Goal: Task Accomplishment & Management: Manage account settings

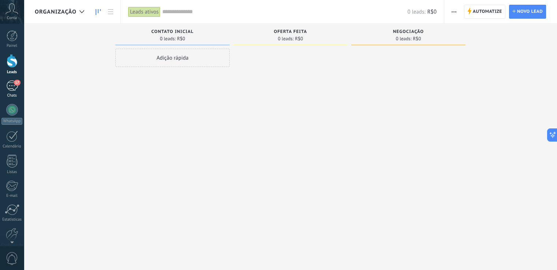
click at [11, 86] on div "17" at bounding box center [12, 86] width 12 height 11
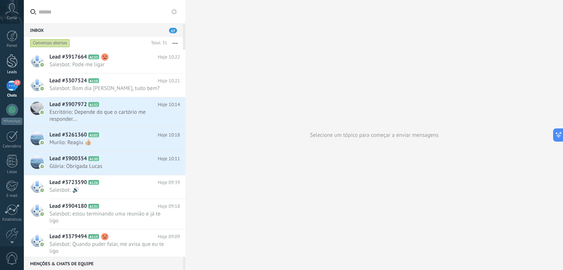
click at [12, 63] on div at bounding box center [12, 61] width 11 height 14
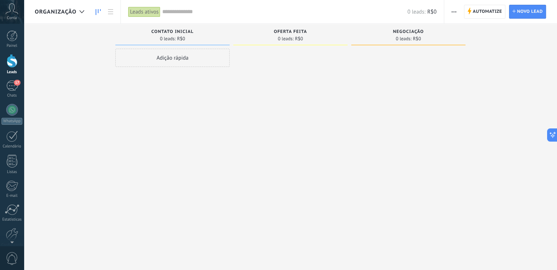
click at [98, 12] on use at bounding box center [98, 12] width 5 height 6
click at [83, 14] on div at bounding box center [82, 12] width 12 height 14
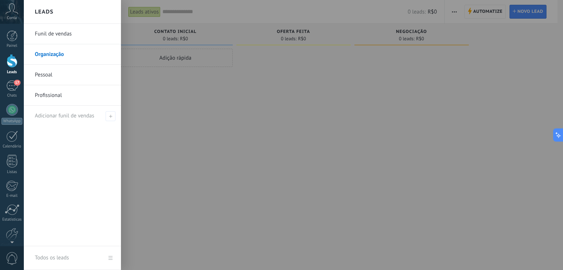
click at [65, 34] on link "Funil de vendas" at bounding box center [74, 34] width 79 height 21
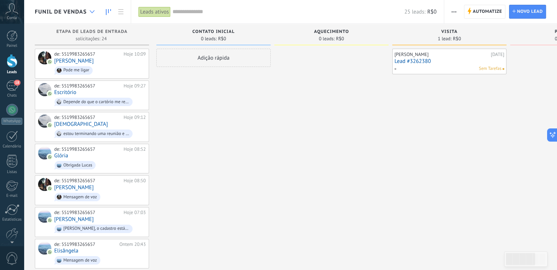
click at [94, 9] on div at bounding box center [92, 12] width 12 height 14
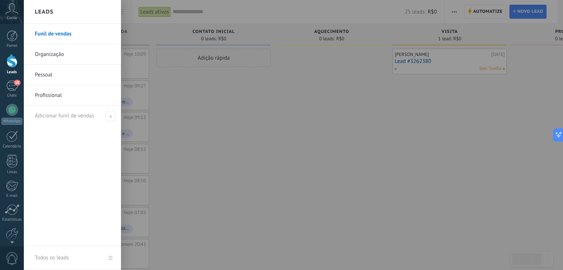
click at [72, 94] on link "Profissional" at bounding box center [74, 95] width 79 height 21
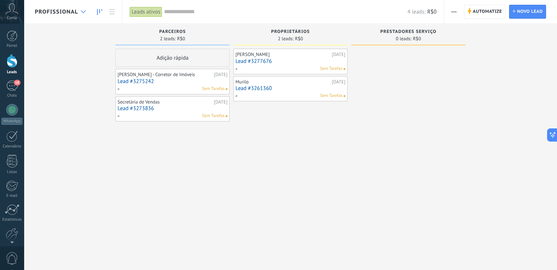
click at [82, 16] on div at bounding box center [83, 12] width 12 height 14
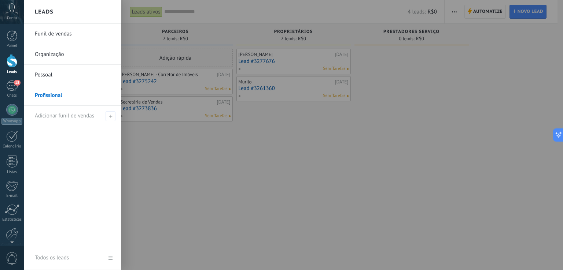
click at [65, 36] on link "Funil de vendas" at bounding box center [74, 34] width 79 height 21
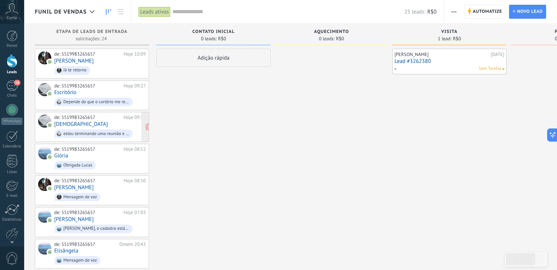
scroll to position [146, 0]
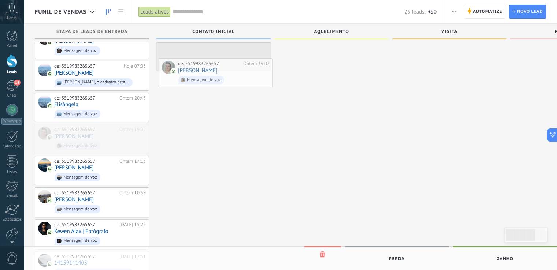
drag, startPoint x: 120, startPoint y: 137, endPoint x: 242, endPoint y: 74, distance: 136.9
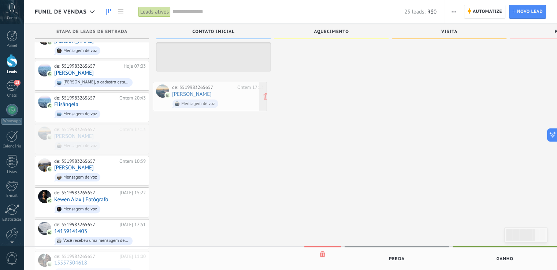
drag, startPoint x: 112, startPoint y: 137, endPoint x: 230, endPoint y: 98, distance: 124.0
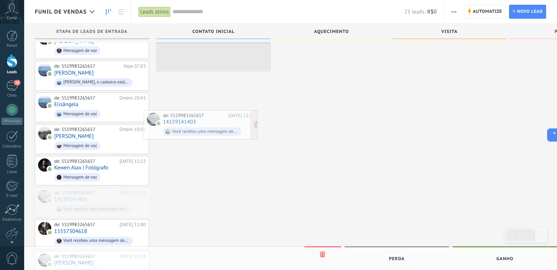
drag, startPoint x: 107, startPoint y: 197, endPoint x: 215, endPoint y: 124, distance: 130.9
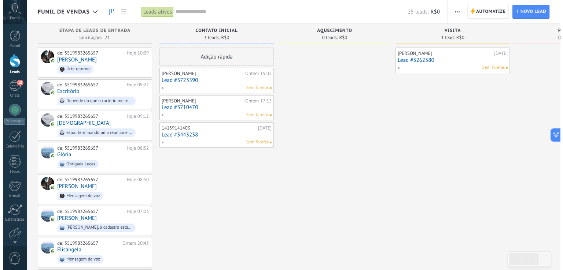
scroll to position [0, 0]
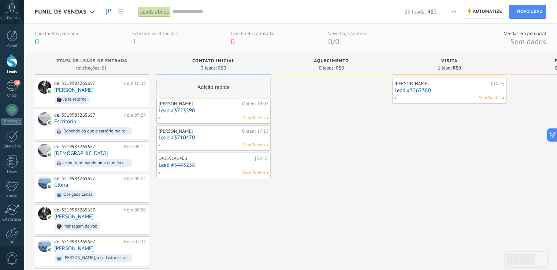
click at [220, 162] on div "14159141403 30/08/2025 Lead #3443238 Sem Tarefas" at bounding box center [214, 165] width 110 height 21
click at [220, 162] on link "Lead #3443238" at bounding box center [214, 165] width 110 height 6
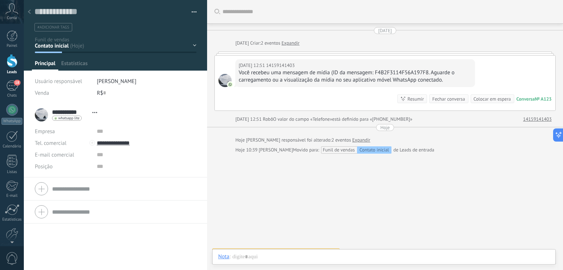
scroll to position [11, 0]
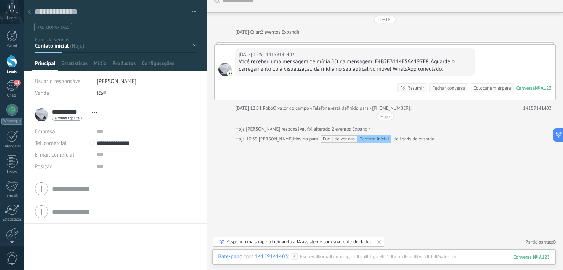
click at [278, 69] on div "Você recebeu uma mensagem de mídia (ID da mensagem: F4B2F3114F56A197F8. Aguarde…" at bounding box center [354, 65] width 233 height 15
click at [306, 168] on div "Buscar Carregar mais 30/08/2025 30/08/2025 Criar: 2 eventos Expandir 30/08/2025…" at bounding box center [385, 130] width 356 height 282
click at [235, 41] on div at bounding box center [384, 43] width 341 height 4
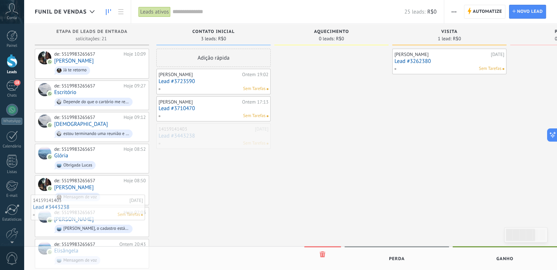
drag, startPoint x: 221, startPoint y: 136, endPoint x: 94, endPoint y: 209, distance: 147.0
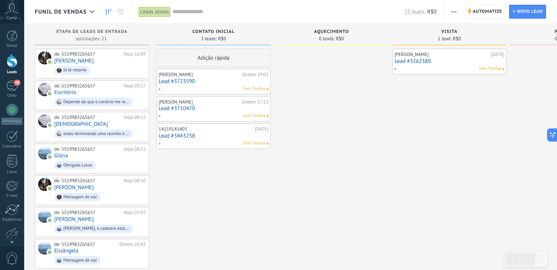
click at [183, 128] on div "14159141403" at bounding box center [206, 129] width 94 height 6
click at [214, 143] on div "Sem Tarefas" at bounding box center [211, 143] width 107 height 7
click at [189, 134] on link "Lead #3443238" at bounding box center [214, 136] width 110 height 6
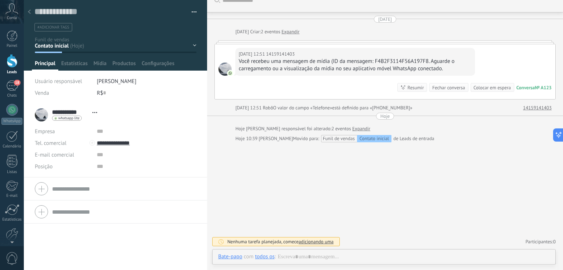
scroll to position [11, 0]
click at [79, 82] on span "Usuário responsável" at bounding box center [58, 81] width 47 height 7
click at [0, 0] on div "Contato inicial Aquecimento Visita Proposta Stand By Venda ganha Venda perdida" at bounding box center [0, 0] width 0 height 0
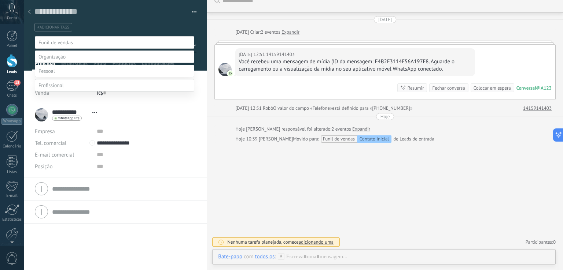
click at [70, 92] on label at bounding box center [114, 85] width 159 height 12
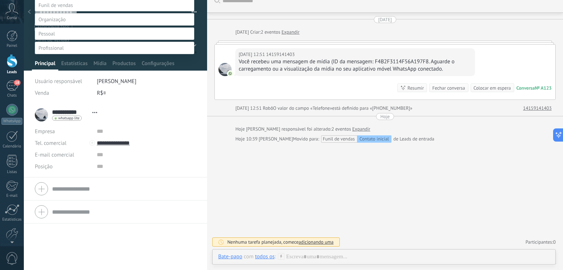
click at [0, 0] on label "Prestadores Serviço" at bounding box center [0, 0] width 0 height 0
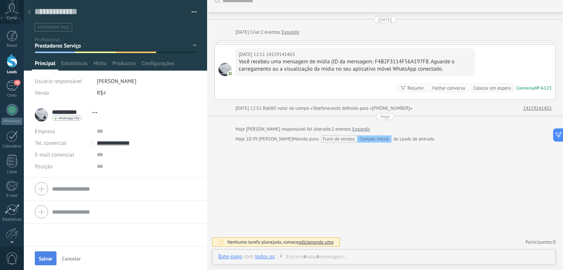
click at [47, 257] on span "Salvar" at bounding box center [46, 258] width 14 height 5
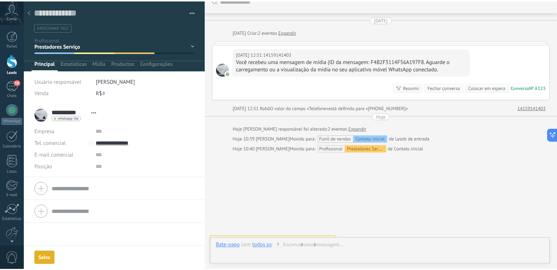
scroll to position [21, 0]
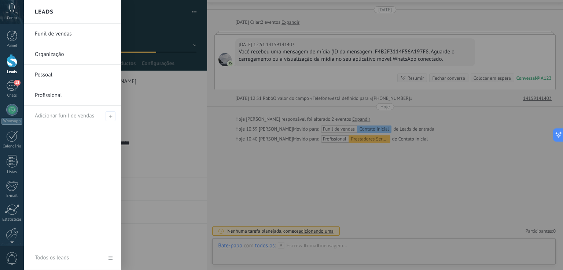
click at [12, 65] on div at bounding box center [12, 61] width 11 height 14
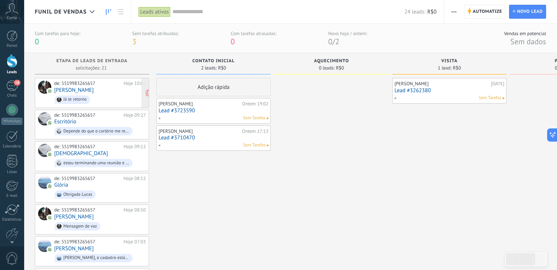
click at [105, 91] on div "de: 5519983265657 Hoje 10:09 Sheila Moreira Já te retorno" at bounding box center [100, 93] width 92 height 25
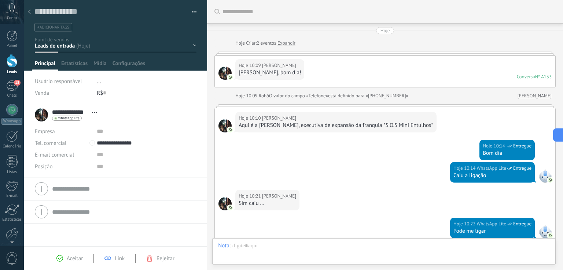
scroll to position [131, 0]
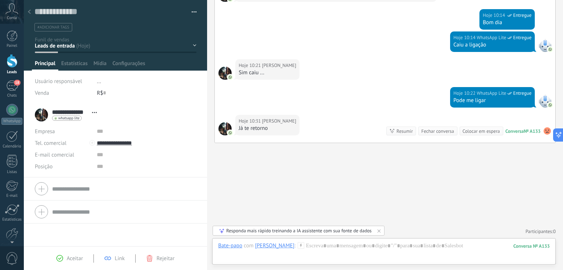
click at [0, 0] on div "Contato inicial Aquecimento Visita Proposta Stand By Venda ganha" at bounding box center [0, 0] width 0 height 0
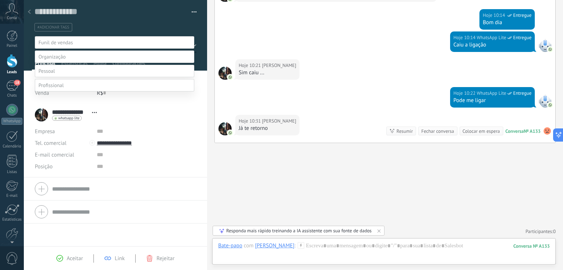
click at [94, 92] on label at bounding box center [114, 85] width 159 height 12
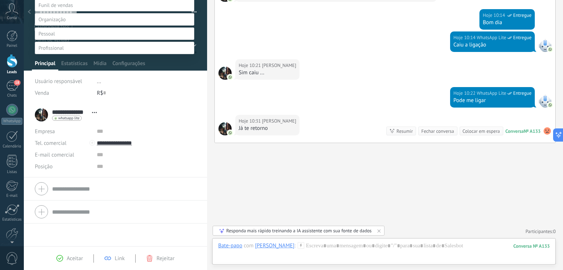
click at [0, 0] on label "Prestadores Serviço" at bounding box center [0, 0] width 0 height 0
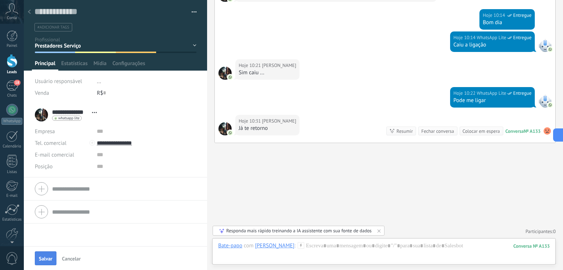
click at [45, 256] on span "Salvar" at bounding box center [46, 258] width 14 height 5
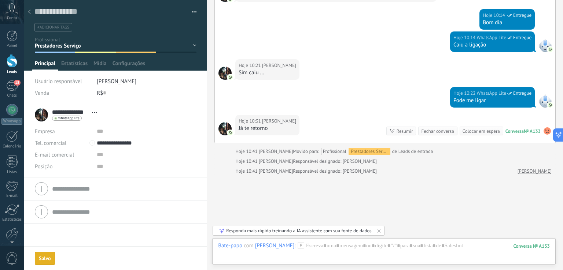
scroll to position [163, 0]
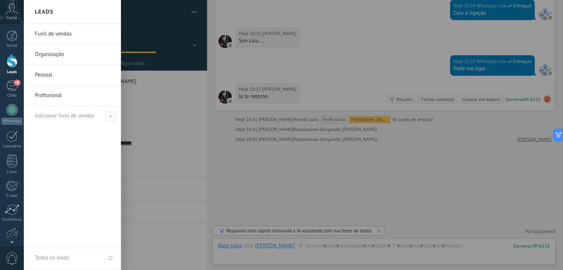
click at [14, 62] on div at bounding box center [12, 61] width 11 height 14
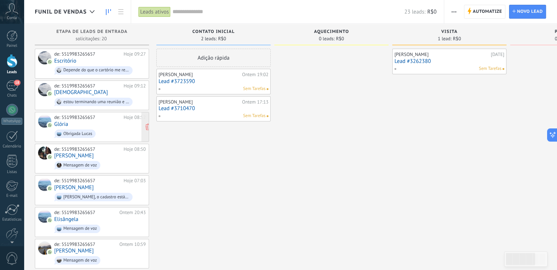
click at [108, 128] on span "Obrigada Lucas" at bounding box center [100, 133] width 92 height 11
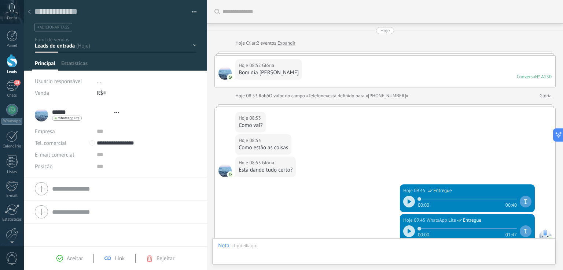
type textarea "**********"
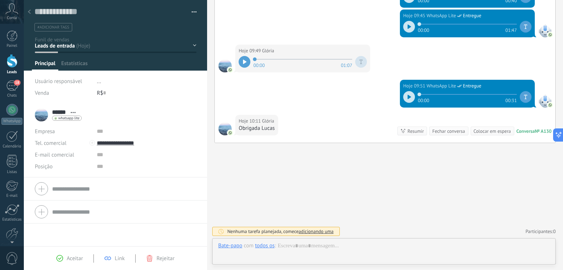
scroll to position [11, 0]
click at [0, 0] on div "Contato inicial Aquecimento Visita Proposta Stand By Venda ganha" at bounding box center [0, 0] width 0 height 0
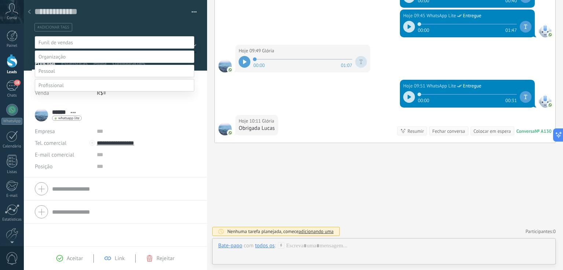
click at [101, 92] on label at bounding box center [114, 85] width 159 height 12
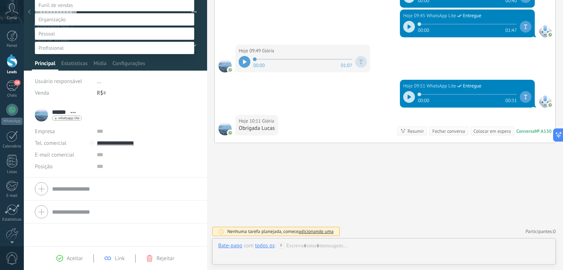
click at [0, 0] on label "Prestadores Serviço" at bounding box center [0, 0] width 0 height 0
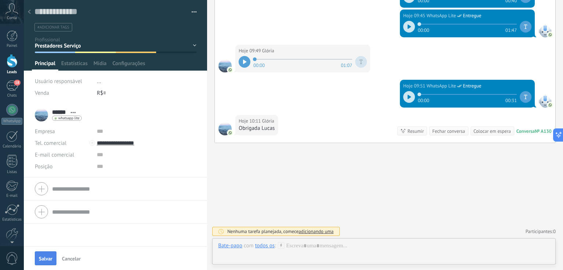
click at [49, 255] on button "Salvar" at bounding box center [46, 259] width 22 height 14
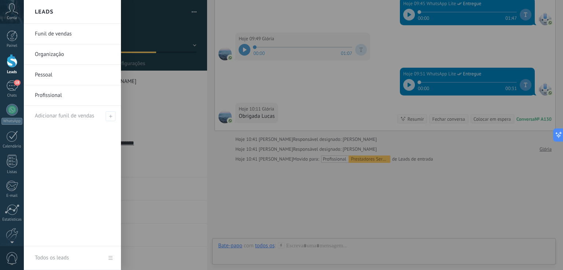
scroll to position [237, 0]
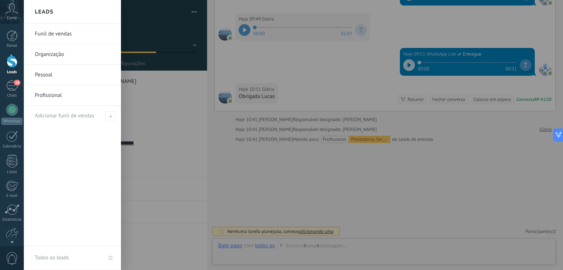
click at [57, 97] on link "Profissional" at bounding box center [74, 95] width 79 height 21
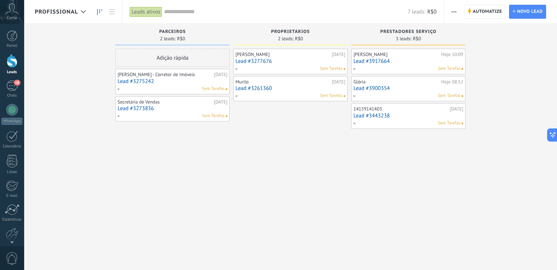
click at [451, 16] on button "button" at bounding box center [454, 12] width 11 height 14
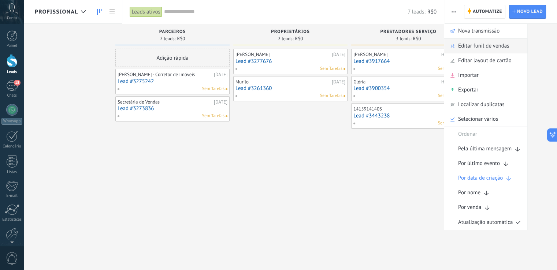
click at [475, 49] on span "Editar funil de vendas" at bounding box center [483, 46] width 51 height 15
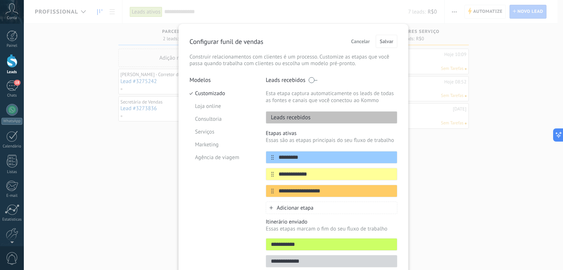
click at [350, 208] on div "Adicionar etapa" at bounding box center [331, 208] width 131 height 12
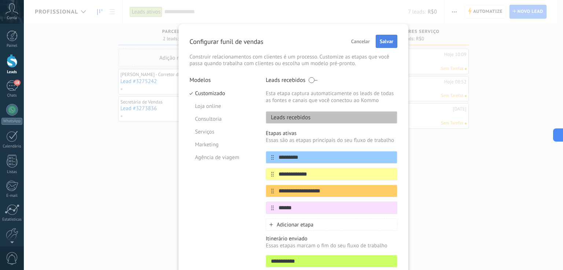
type input "******"
click at [387, 39] on span "Salvar" at bounding box center [386, 41] width 14 height 5
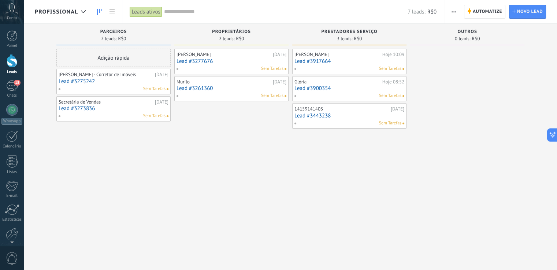
click at [348, 118] on link "Lead #3443238" at bounding box center [349, 116] width 110 height 6
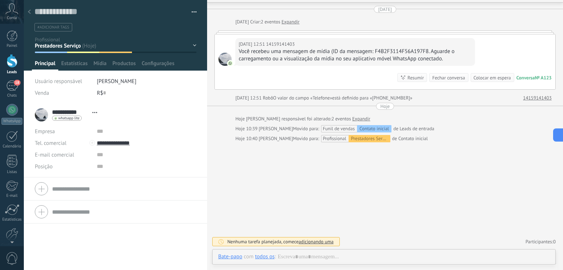
scroll to position [21, 0]
click at [0, 0] on div "Parceiros Proprietários Prestadores Serviço Outros Venda ganha Venda perdida" at bounding box center [0, 0] width 0 height 0
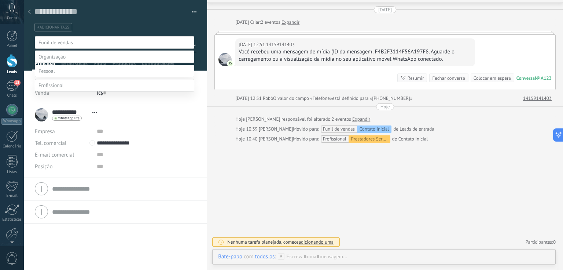
scroll to position [42, 0]
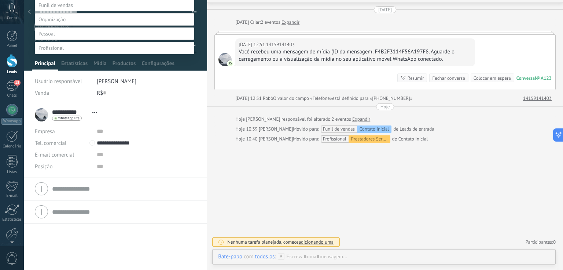
click at [0, 0] on label "Outros" at bounding box center [0, 0] width 0 height 0
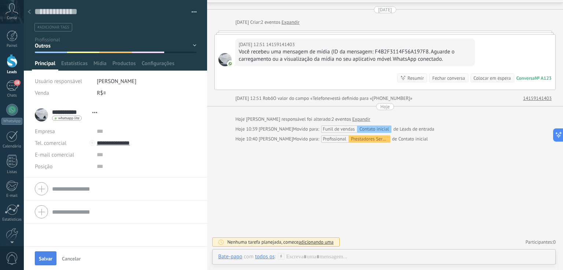
click at [48, 254] on button "Salvar" at bounding box center [46, 259] width 22 height 14
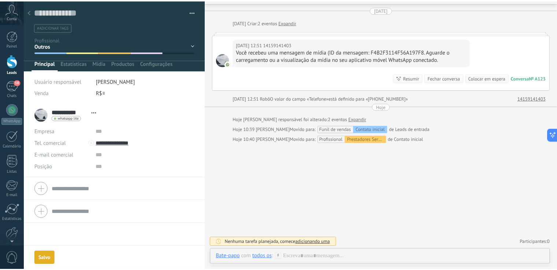
scroll to position [31, 0]
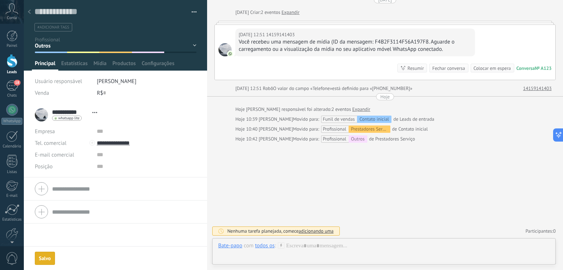
click at [47, 261] on div "Salvo" at bounding box center [45, 258] width 12 height 5
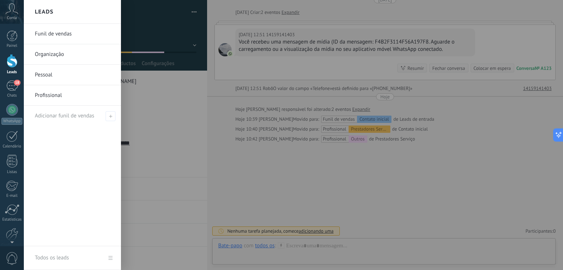
click at [11, 60] on div at bounding box center [12, 61] width 11 height 14
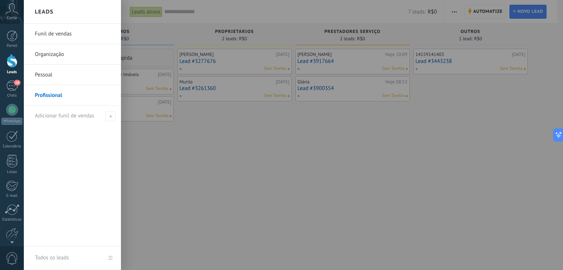
click at [12, 62] on div at bounding box center [12, 61] width 11 height 14
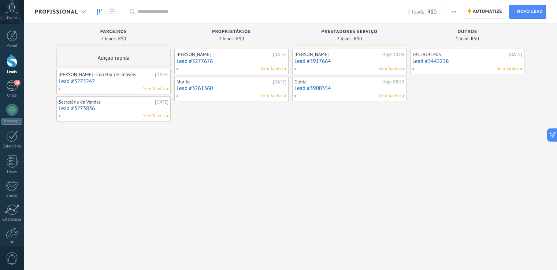
click at [82, 11] on icon at bounding box center [83, 11] width 5 height 3
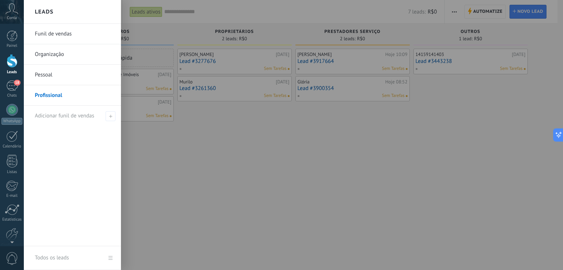
click at [70, 34] on link "Funil de vendas" at bounding box center [74, 34] width 79 height 21
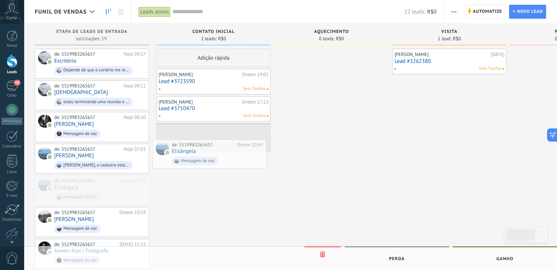
drag, startPoint x: 107, startPoint y: 193, endPoint x: 225, endPoint y: 159, distance: 122.4
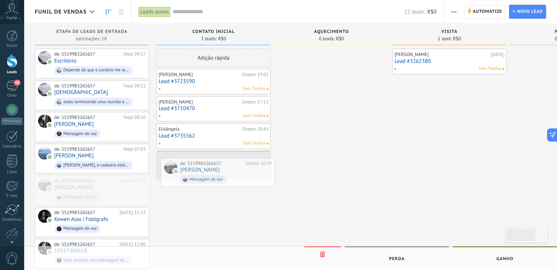
drag, startPoint x: 97, startPoint y: 186, endPoint x: 190, endPoint y: 179, distance: 94.0
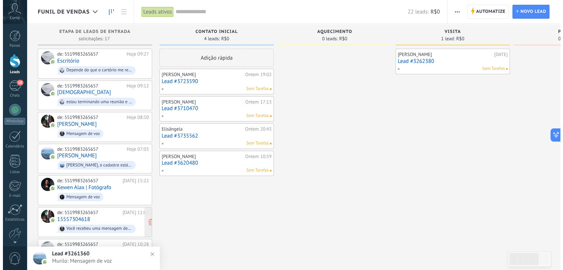
scroll to position [220, 0]
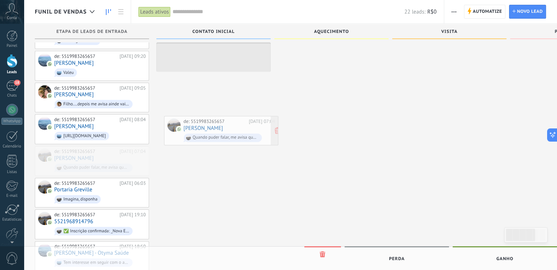
drag, startPoint x: 102, startPoint y: 152, endPoint x: 231, endPoint y: 127, distance: 131.7
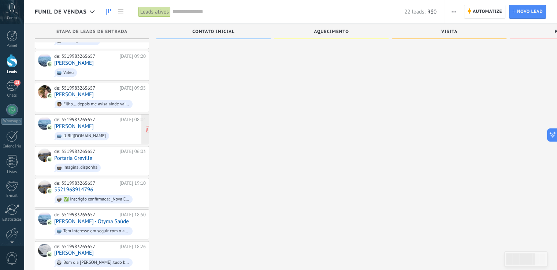
click at [103, 119] on div "de: 5519983265657 30/08/2025 08:04 Vinicius Marcucci http://v.imo.bi/K2npGDVihB…" at bounding box center [100, 129] width 92 height 25
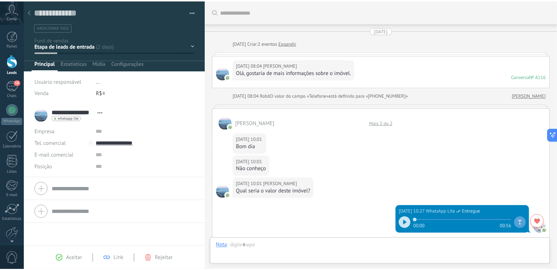
scroll to position [288, 0]
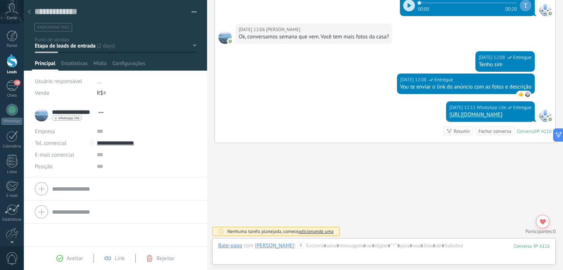
click at [10, 60] on div at bounding box center [12, 61] width 11 height 14
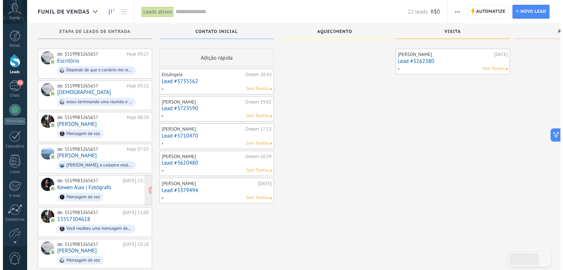
scroll to position [183, 0]
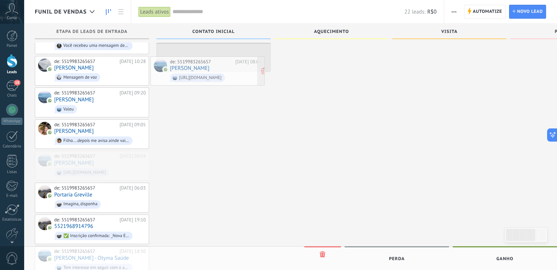
drag, startPoint x: 214, startPoint y: 138, endPoint x: 240, endPoint y: 68, distance: 75.6
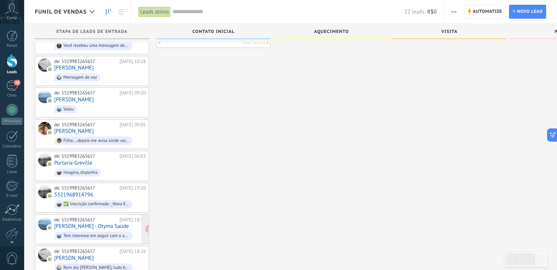
click at [123, 222] on div "de: 5519983265657 29/08/2025 18:50 João Mauch - Otyma Saúde Tem interesse em se…" at bounding box center [100, 229] width 92 height 25
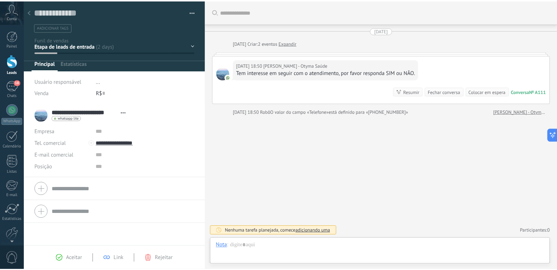
scroll to position [11, 0]
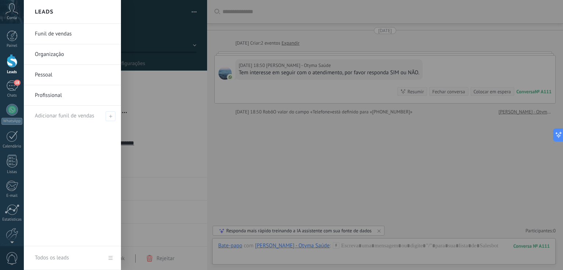
click at [11, 59] on div at bounding box center [12, 61] width 11 height 14
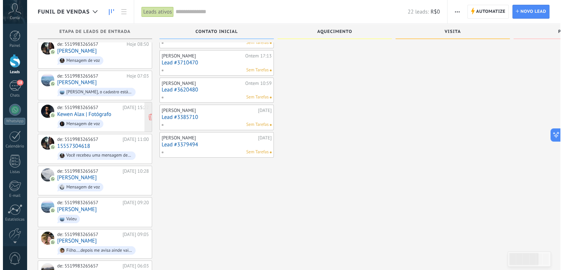
scroll to position [263, 0]
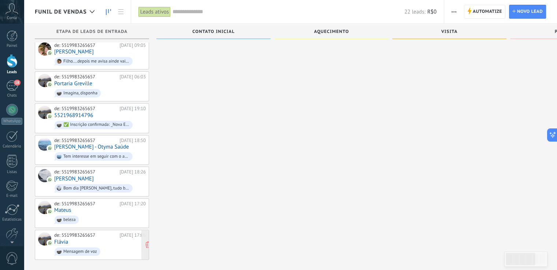
click at [121, 234] on div "de: 5519983265657 29/08/2025 17:06 Flávia Mensagem de voz" at bounding box center [100, 245] width 92 height 25
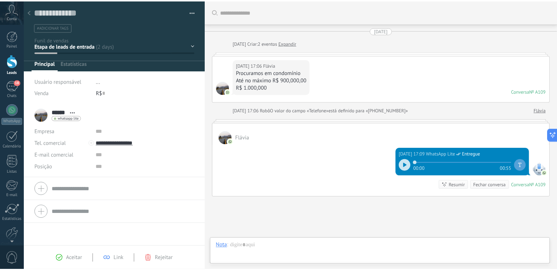
scroll to position [54, 0]
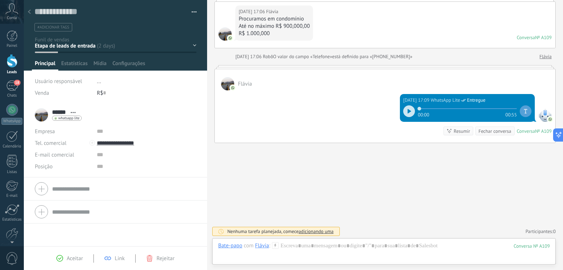
click at [409, 110] on div at bounding box center [409, 111] width 12 height 12
click at [409, 110] on icon at bounding box center [409, 111] width 1 height 4
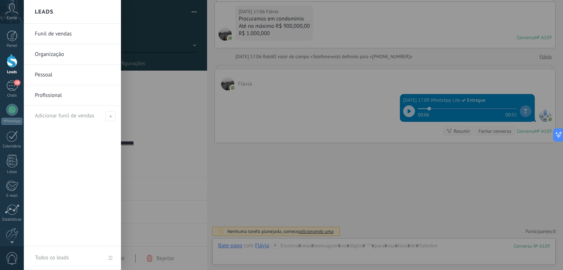
click at [12, 60] on div at bounding box center [12, 61] width 11 height 14
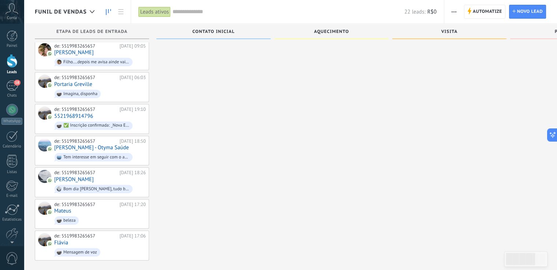
scroll to position [263, 0]
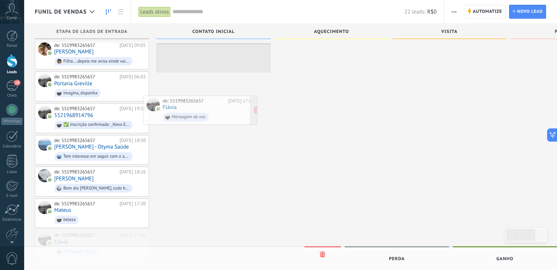
drag, startPoint x: 102, startPoint y: 235, endPoint x: 214, endPoint y: 96, distance: 178.4
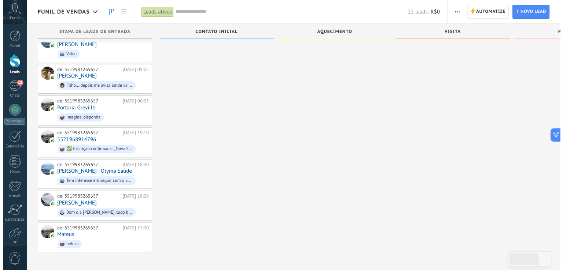
scroll to position [231, 0]
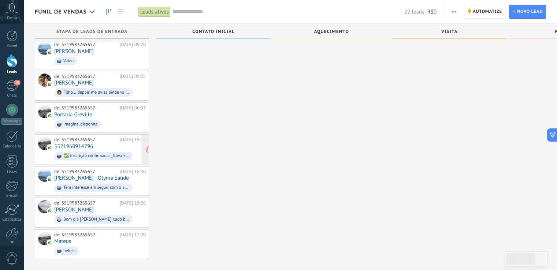
click at [116, 141] on div "de: 5519983265657 29/08/2025 19:10 5521968914796 ✅ Inscrição confirmada: _Nova …" at bounding box center [100, 149] width 92 height 25
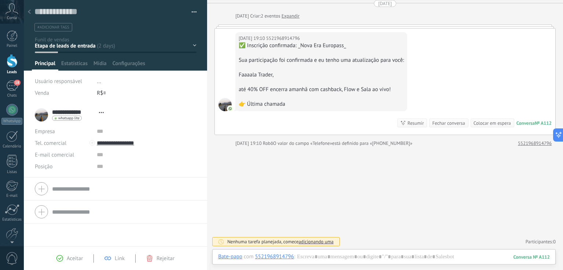
scroll to position [27, 0]
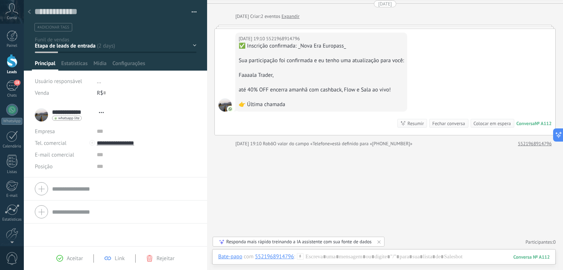
click at [0, 0] on div "Contato inicial Aquecimento Visita Proposta Stand By Venda ganha" at bounding box center [0, 0] width 0 height 0
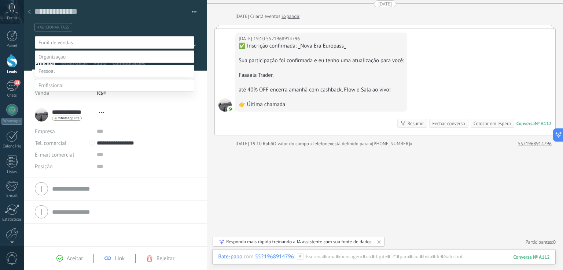
click at [104, 92] on label at bounding box center [114, 85] width 159 height 12
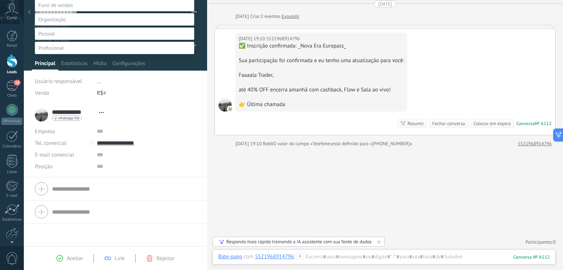
click at [0, 0] on label "Outros" at bounding box center [0, 0] width 0 height 0
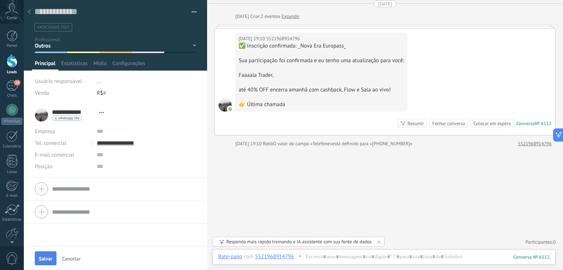
click at [48, 257] on span "Salvar" at bounding box center [46, 258] width 14 height 5
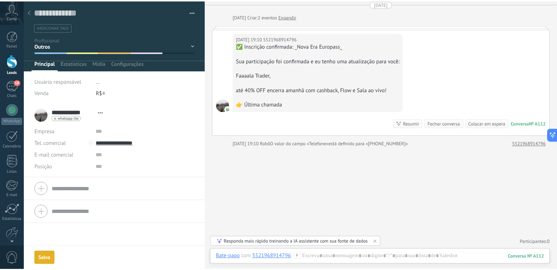
scroll to position [72, 0]
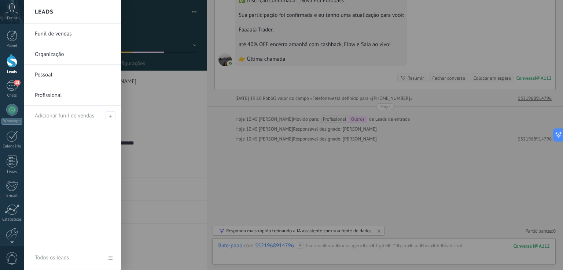
click at [9, 63] on div at bounding box center [12, 61] width 11 height 14
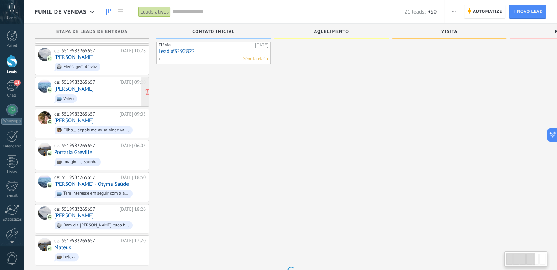
scroll to position [200, 0]
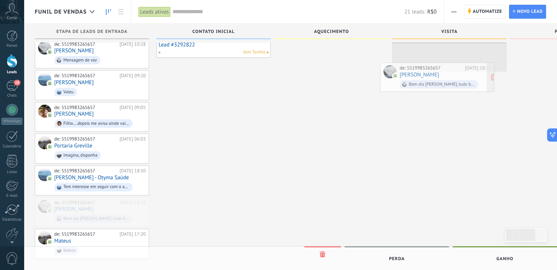
drag, startPoint x: 122, startPoint y: 202, endPoint x: 468, endPoint y: 73, distance: 368.6
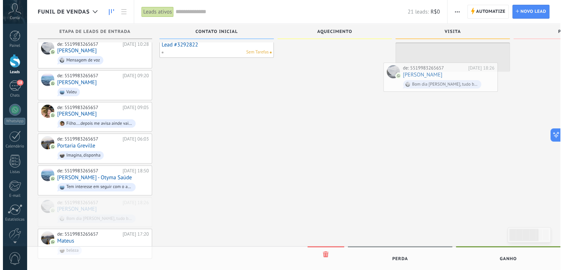
scroll to position [169, 0]
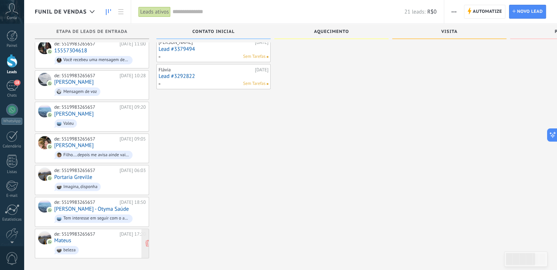
click at [88, 237] on div "de: 5519983265657 29/08/2025 17:20 Mateus beleza" at bounding box center [100, 243] width 92 height 25
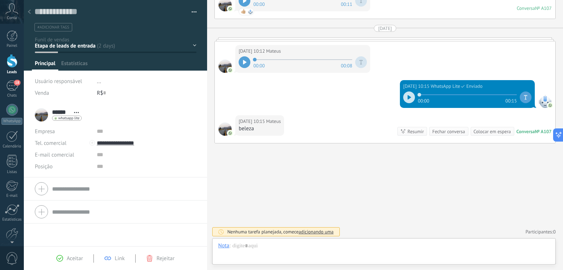
scroll to position [11, 0]
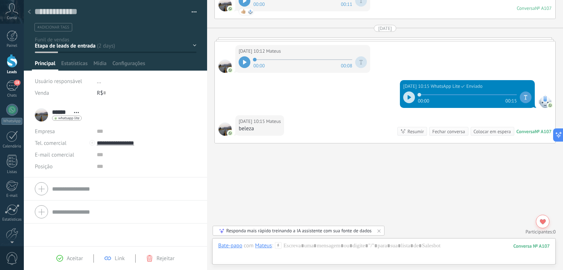
click at [408, 98] on icon at bounding box center [409, 97] width 4 height 4
click at [0, 0] on div "Contato inicial Aquecimento Visita Proposta Stand By Venda ganha" at bounding box center [0, 0] width 0 height 0
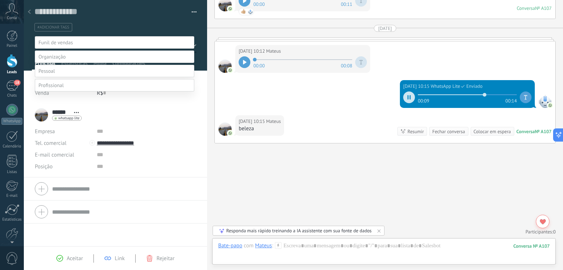
click at [95, 77] on label at bounding box center [114, 71] width 159 height 12
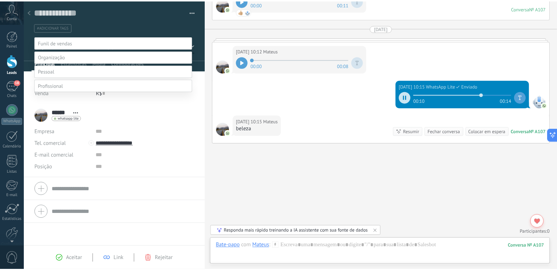
scroll to position [29, 0]
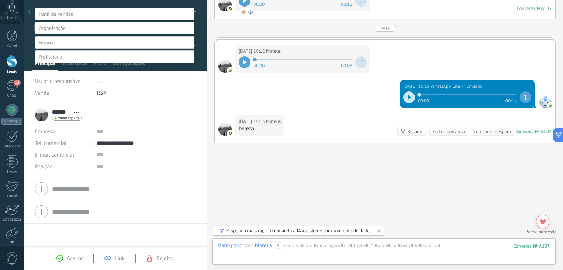
click at [188, 130] on div "Contato inicial Aquecimento Visita Proposta Stand By" at bounding box center [114, 143] width 159 height 271
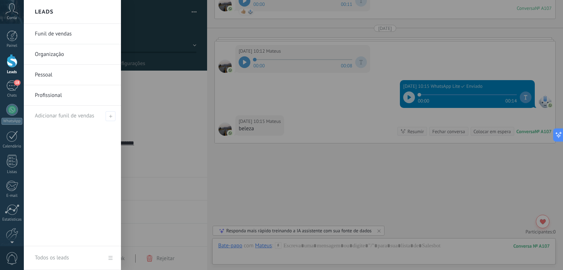
click at [53, 72] on link "Pessoal" at bounding box center [74, 75] width 79 height 21
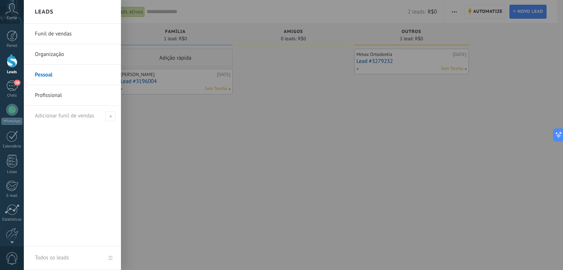
click at [12, 67] on div at bounding box center [12, 61] width 11 height 14
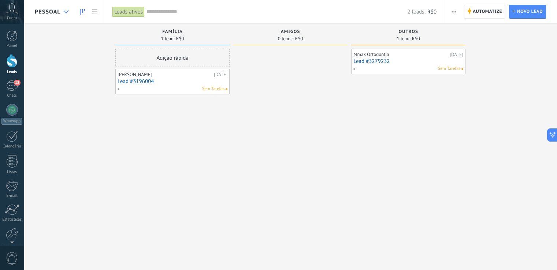
click at [67, 11] on icon at bounding box center [66, 11] width 5 height 3
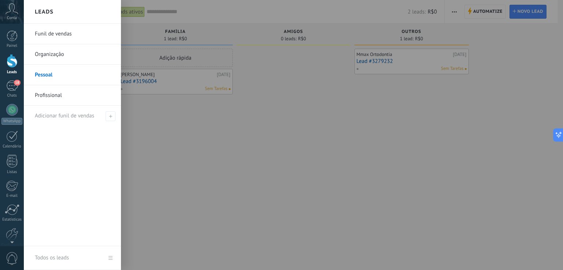
click at [57, 37] on link "Funil de vendas" at bounding box center [74, 34] width 79 height 21
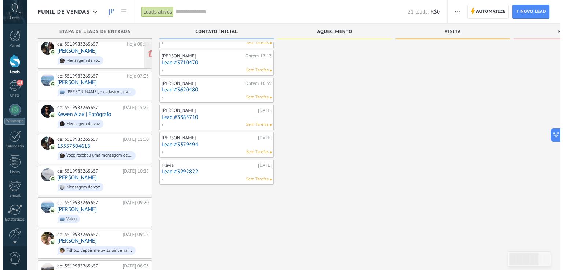
scroll to position [169, 0]
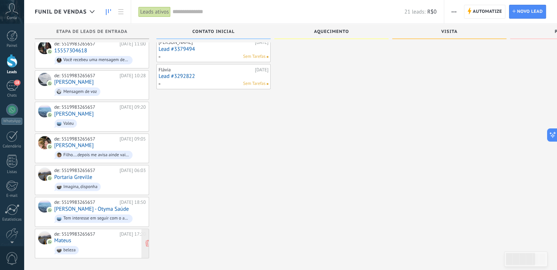
click at [98, 235] on div "de: 5519983265657 29/08/2025 17:20 Mateus beleza" at bounding box center [100, 243] width 92 height 25
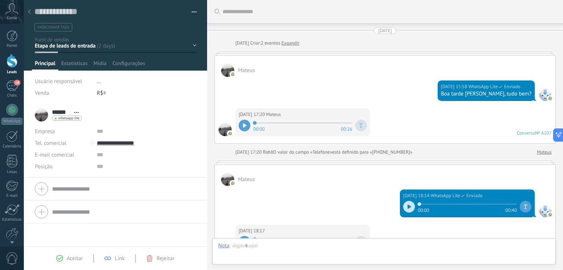
scroll to position [341, 0]
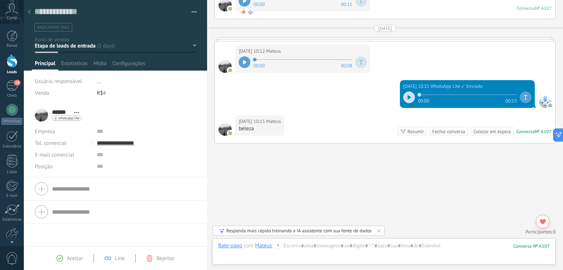
click at [0, 0] on div "Contato inicial Aquecimento Visita Proposta Stand By Venda ganha" at bounding box center [0, 0] width 0 height 0
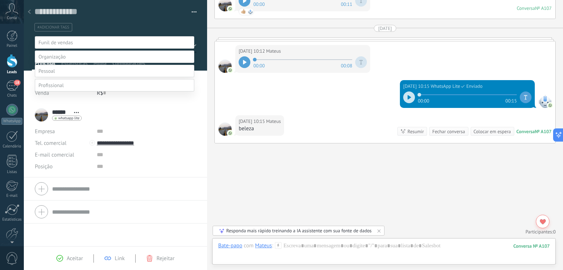
click at [102, 77] on label at bounding box center [114, 71] width 159 height 12
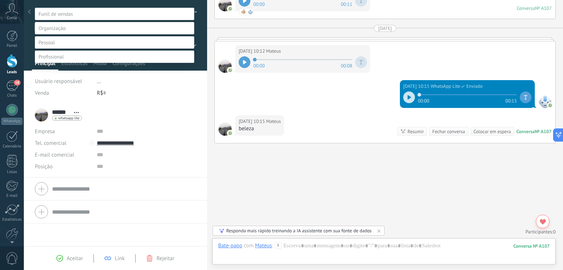
click at [0, 0] on label "Outros" at bounding box center [0, 0] width 0 height 0
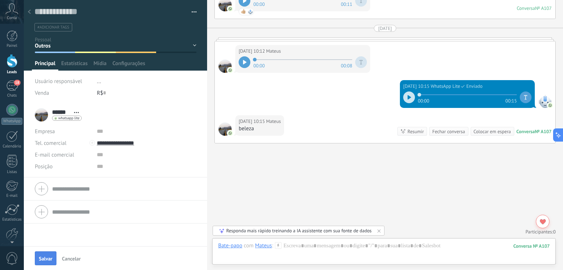
click at [48, 255] on button "Salvar" at bounding box center [46, 259] width 22 height 14
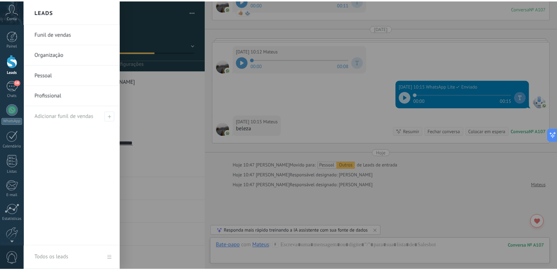
scroll to position [387, 0]
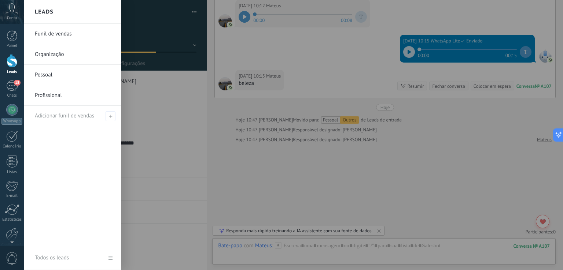
click at [59, 35] on link "Funil de vendas" at bounding box center [74, 34] width 79 height 21
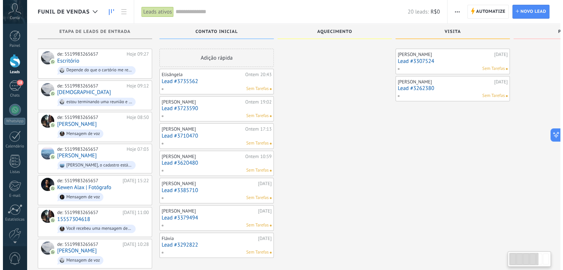
scroll to position [138, 0]
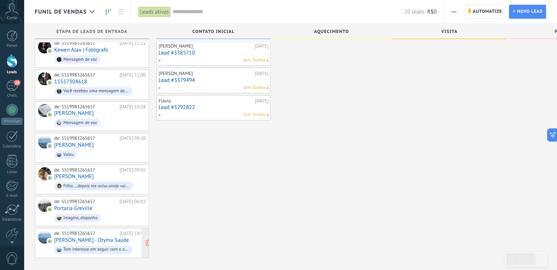
click at [102, 231] on div "de: 5519983265657 29/08/2025 18:50 João Mauch - Otyma Saúde Tem interesse em se…" at bounding box center [100, 243] width 92 height 25
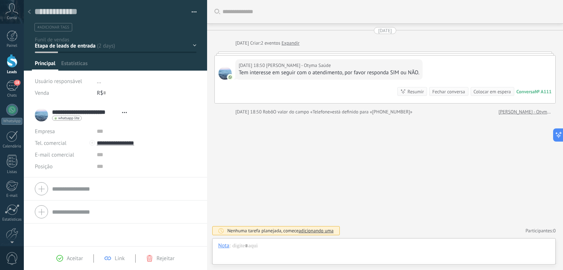
scroll to position [11, 0]
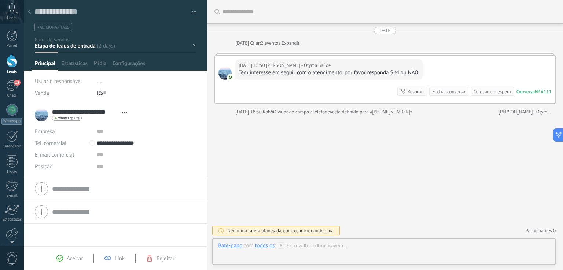
click at [299, 43] on link "Expandir" at bounding box center [290, 43] width 18 height 7
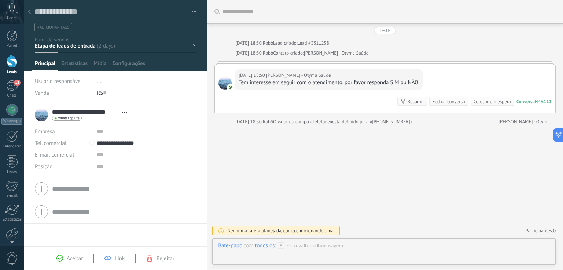
click at [439, 62] on div at bounding box center [384, 64] width 341 height 4
click at [237, 64] on div at bounding box center [384, 64] width 341 height 4
click at [0, 0] on div "Contato inicial Aquecimento Visita Proposta Stand By Venda ganha" at bounding box center [0, 0] width 0 height 0
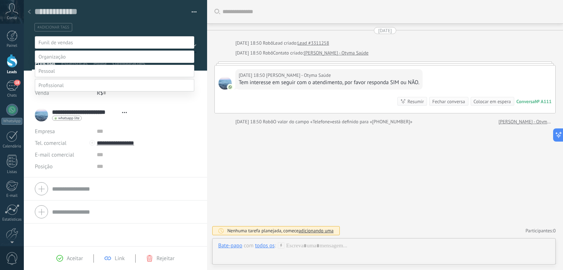
click at [100, 77] on label at bounding box center [114, 71] width 159 height 12
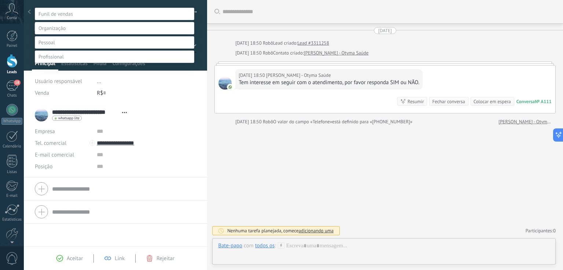
click at [0, 0] on label "Outros" at bounding box center [0, 0] width 0 height 0
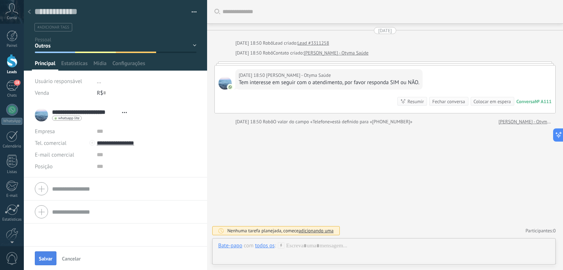
click at [47, 256] on span "Salvar" at bounding box center [46, 258] width 14 height 5
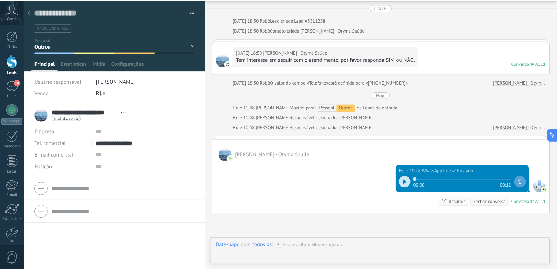
scroll to position [7, 0]
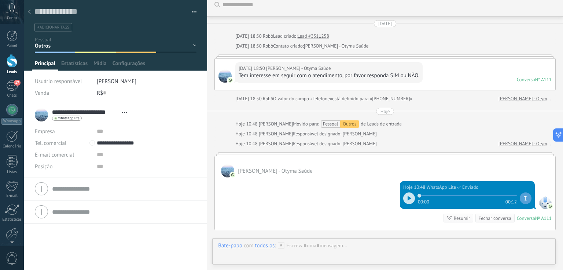
click at [10, 64] on div at bounding box center [12, 61] width 11 height 14
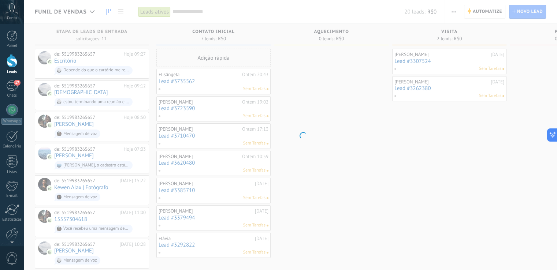
click at [51, 34] on body ".abccls-1,.abccls-2{fill-rule:evenodd}.abccls-2{fill:#fff} .abfcls-1{fill:none}…" at bounding box center [278, 135] width 557 height 270
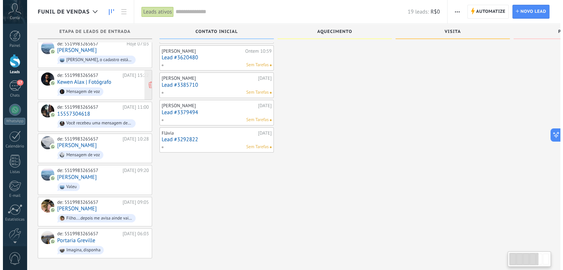
scroll to position [107, 0]
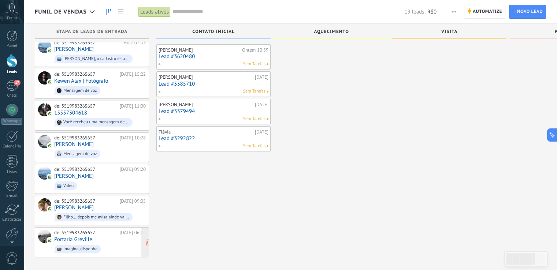
click at [114, 244] on span "Imagina, disponha" at bounding box center [100, 249] width 92 height 11
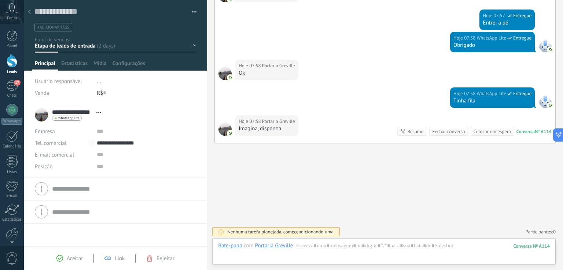
scroll to position [11, 0]
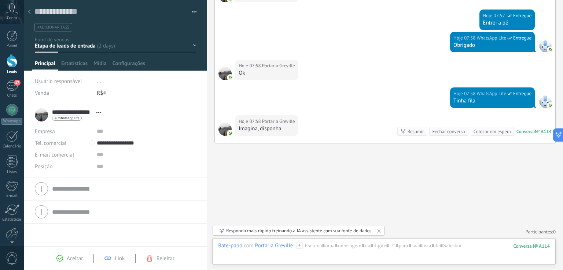
click at [0, 0] on div "Contato inicial Aquecimento Visita Proposta Stand By Venda ganha" at bounding box center [0, 0] width 0 height 0
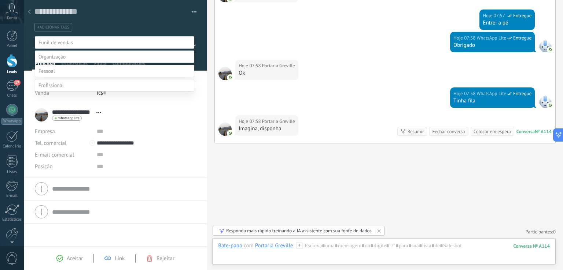
click at [77, 77] on label at bounding box center [114, 71] width 159 height 12
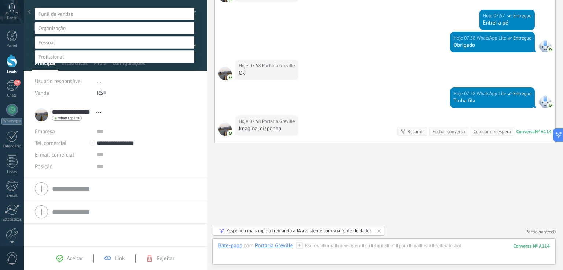
click at [0, 0] on label "Outros" at bounding box center [0, 0] width 0 height 0
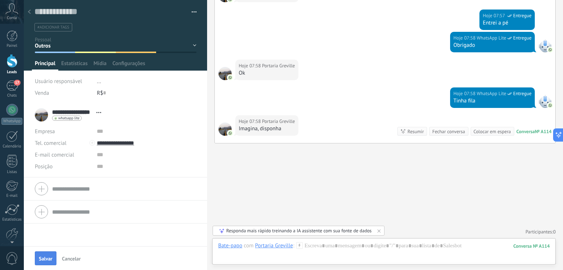
click at [41, 256] on span "Salvar" at bounding box center [46, 258] width 14 height 5
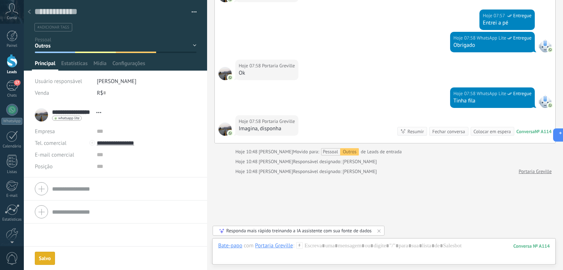
scroll to position [432, 0]
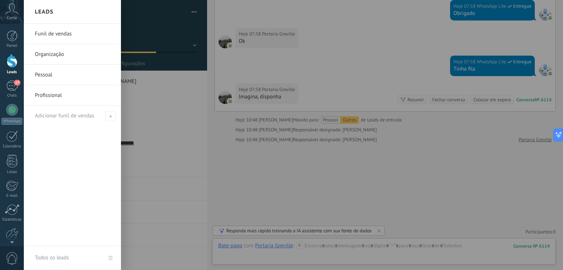
click at [10, 59] on div at bounding box center [12, 61] width 11 height 14
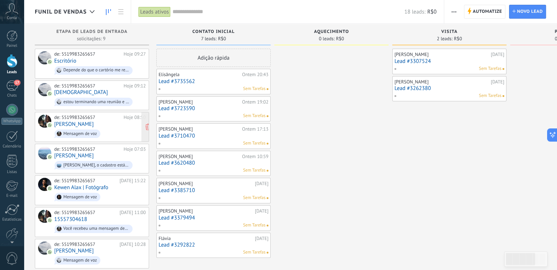
click at [117, 128] on span "Mensagem de voz" at bounding box center [100, 133] width 92 height 11
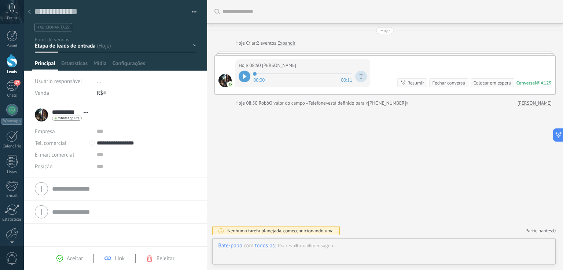
scroll to position [11, 0]
click at [195, 43] on div at bounding box center [115, 35] width 183 height 71
click at [0, 0] on div "Contato inicial Aquecimento Visita Proposta Stand By Venda ganha" at bounding box center [0, 0] width 0 height 0
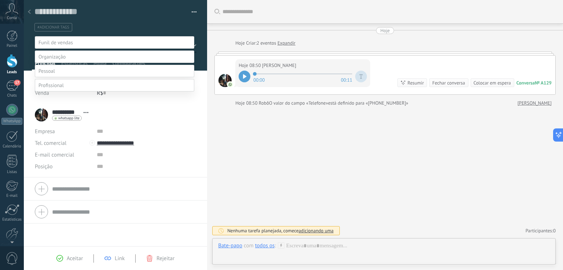
click at [67, 92] on label at bounding box center [114, 85] width 159 height 12
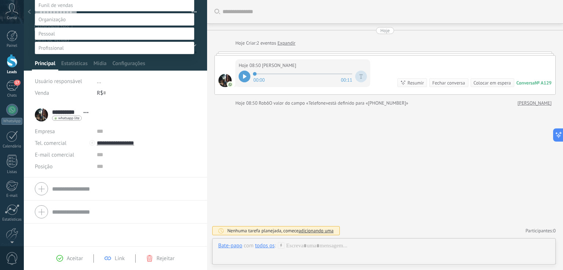
click at [0, 0] on label "Proprietários" at bounding box center [0, 0] width 0 height 0
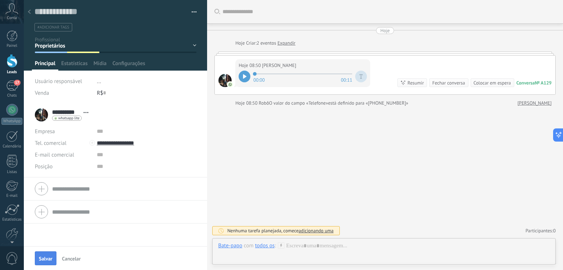
click at [45, 258] on span "Salvar" at bounding box center [46, 258] width 14 height 5
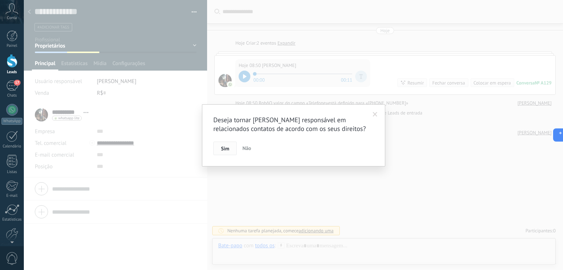
click at [225, 147] on span "Sim" at bounding box center [225, 148] width 8 height 5
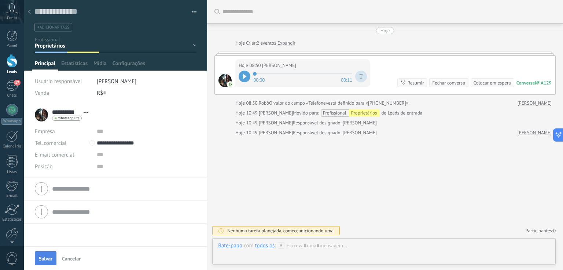
click at [42, 258] on span "Salvar" at bounding box center [46, 258] width 14 height 5
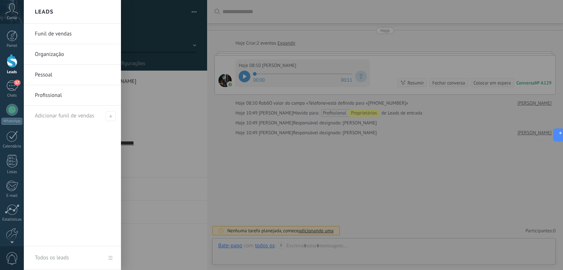
click at [60, 33] on link "Funil de vendas" at bounding box center [74, 34] width 79 height 21
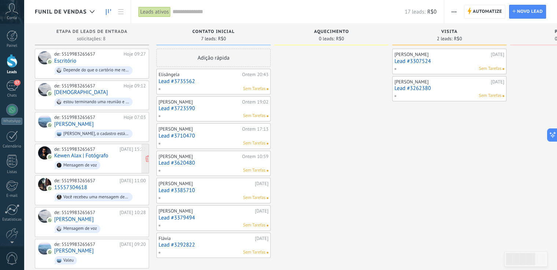
click at [122, 160] on span "Mensagem de voz" at bounding box center [100, 165] width 92 height 11
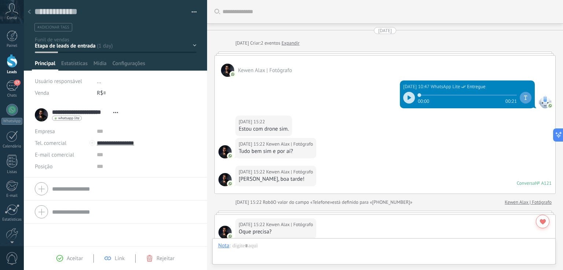
scroll to position [174, 0]
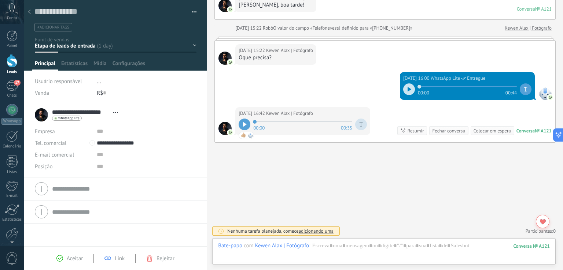
click at [0, 0] on div "Contato inicial Aquecimento Visita Proposta Stand By Venda ganha" at bounding box center [0, 0] width 0 height 0
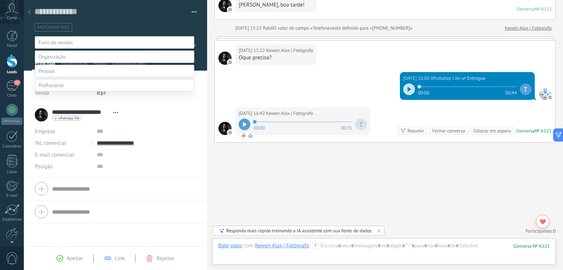
click at [80, 92] on label at bounding box center [114, 85] width 159 height 12
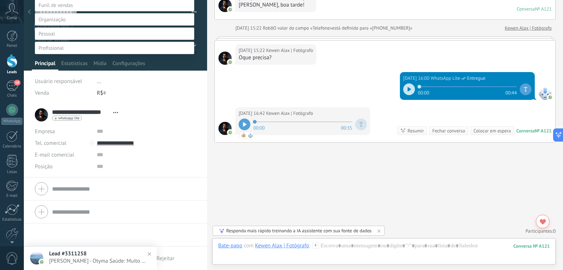
click at [0, 0] on label "Prestadores Serviço" at bounding box center [0, 0] width 0 height 0
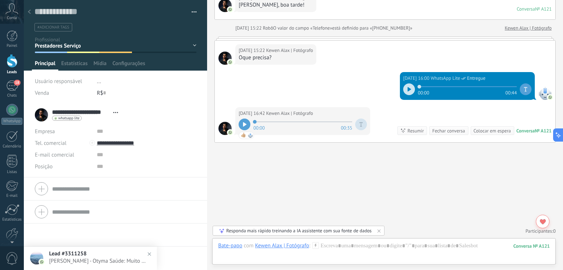
click at [150, 252] on img at bounding box center [149, 254] width 11 height 11
click at [47, 256] on span "Salvar" at bounding box center [46, 258] width 14 height 5
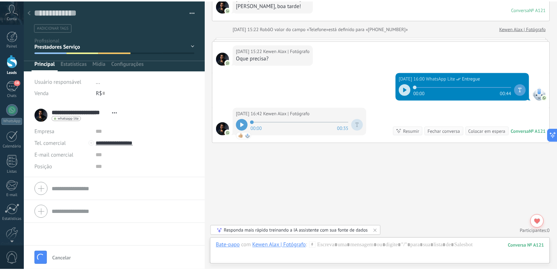
scroll to position [219, 0]
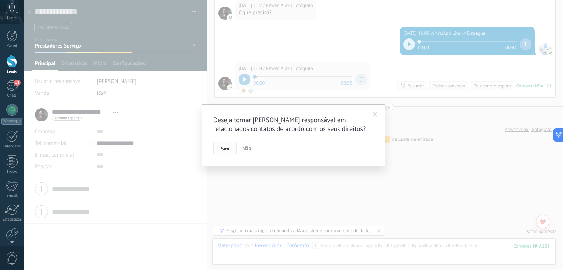
click at [225, 146] on span "Sim" at bounding box center [225, 148] width 8 height 5
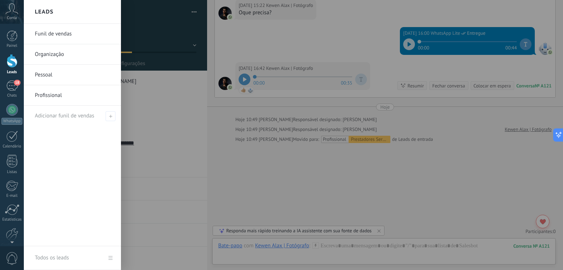
click at [12, 62] on div at bounding box center [12, 61] width 11 height 14
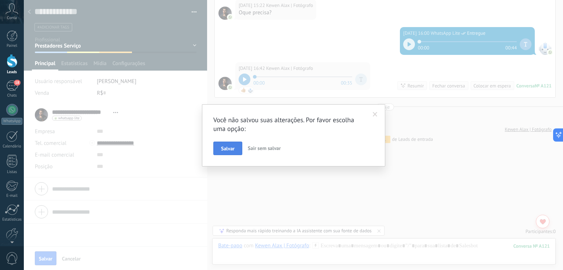
click at [226, 147] on span "Salvar" at bounding box center [228, 148] width 14 height 5
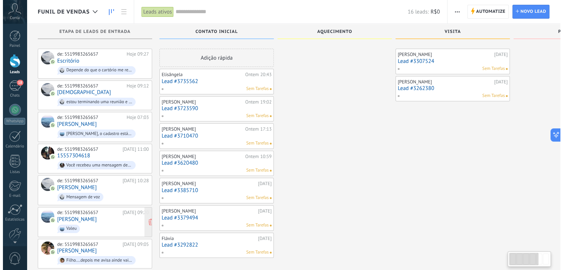
scroll to position [13, 0]
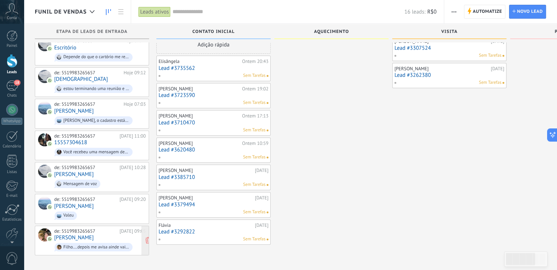
click at [107, 233] on div "de: 5519983265657 30/08/2025 09:05 Benicio Filho....depois me avisa ainde vai a…" at bounding box center [100, 241] width 92 height 25
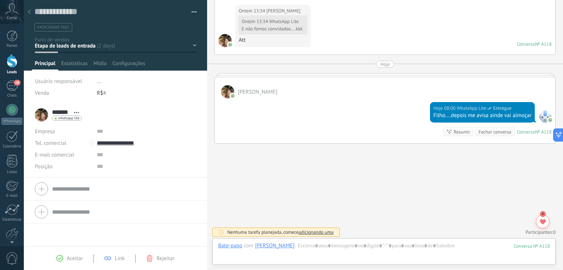
scroll to position [760, 0]
click at [0, 0] on div "Contato inicial Aquecimento Visita Proposta Stand By Venda ganha" at bounding box center [0, 0] width 0 height 0
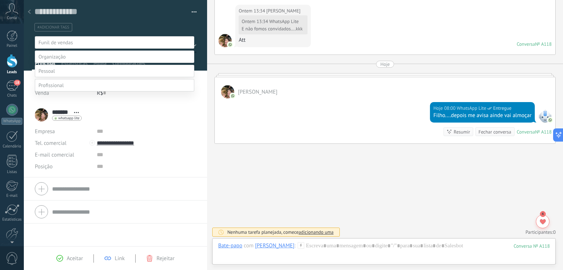
click at [62, 77] on label at bounding box center [114, 71] width 159 height 12
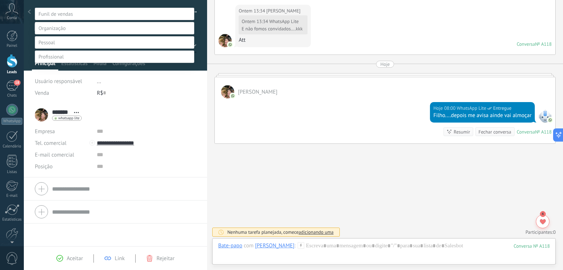
click at [0, 0] on label "Família" at bounding box center [0, 0] width 0 height 0
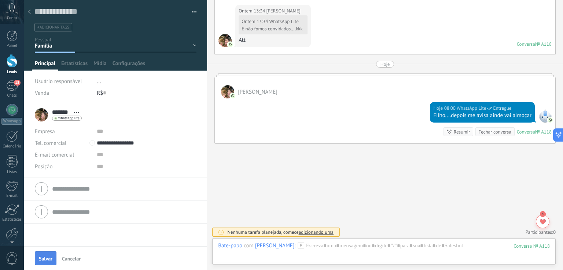
click at [43, 256] on span "Salvar" at bounding box center [46, 258] width 14 height 5
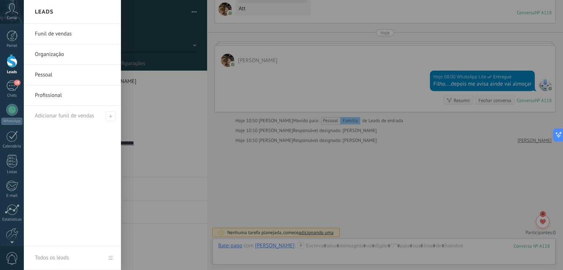
click at [12, 62] on div at bounding box center [12, 61] width 11 height 14
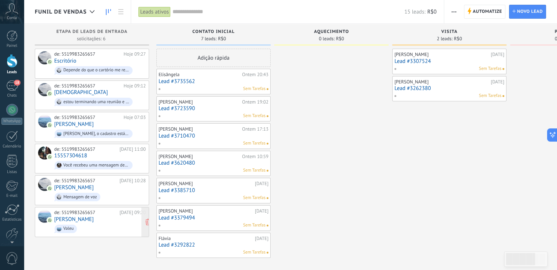
click at [104, 223] on span "Valeu" at bounding box center [100, 228] width 92 height 11
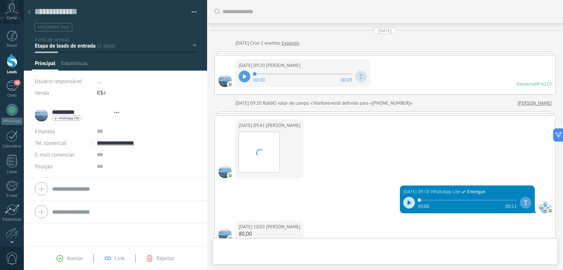
type textarea "**********"
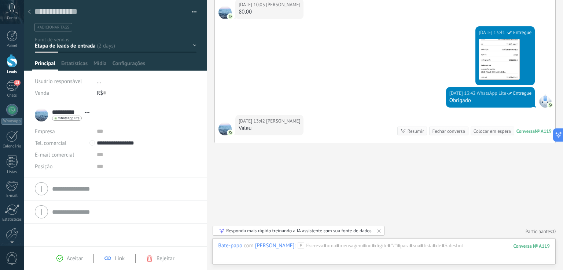
click at [0, 0] on div "Contato inicial Aquecimento Visita Proposta Stand By Venda ganha" at bounding box center [0, 0] width 0 height 0
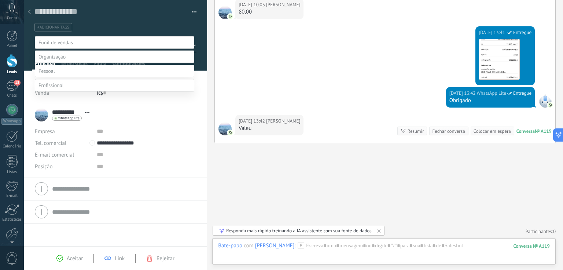
click at [75, 77] on label at bounding box center [114, 71] width 159 height 12
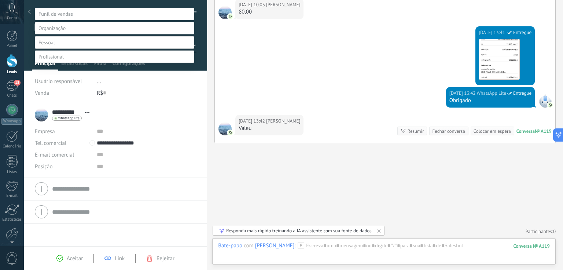
click at [0, 0] on label "Outros" at bounding box center [0, 0] width 0 height 0
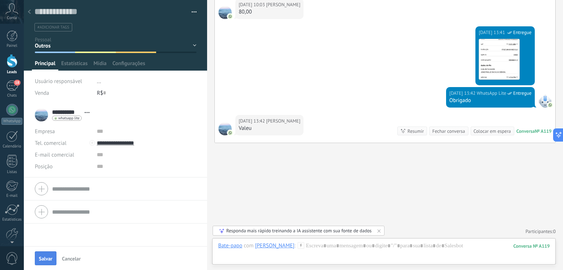
click at [48, 261] on span "Salvar" at bounding box center [46, 258] width 14 height 5
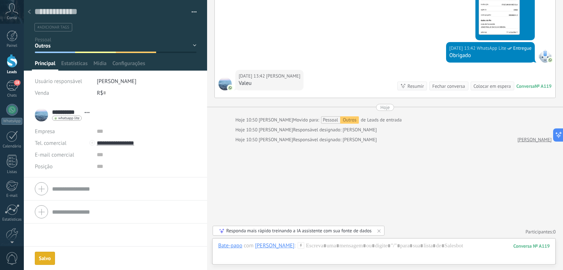
click at [48, 256] on div "Salvo" at bounding box center [45, 258] width 12 height 5
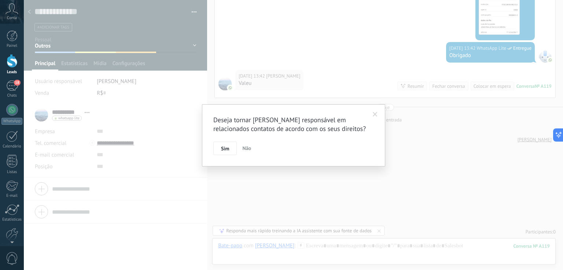
click at [223, 149] on span "Sim" at bounding box center [225, 148] width 8 height 5
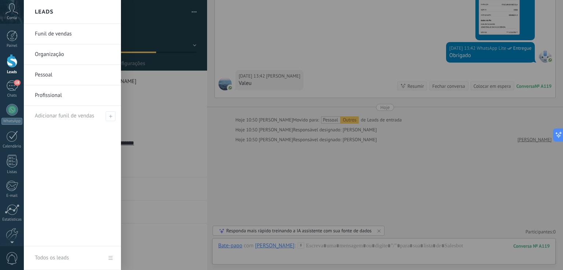
click at [12, 62] on div at bounding box center [12, 61] width 11 height 14
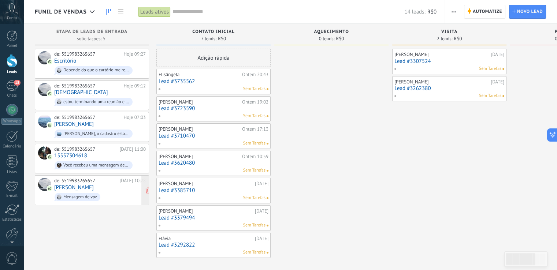
click at [104, 189] on div "de: 5519983265657 [DATE] 10:28 [PERSON_NAME] Mensagem de voz" at bounding box center [100, 190] width 92 height 25
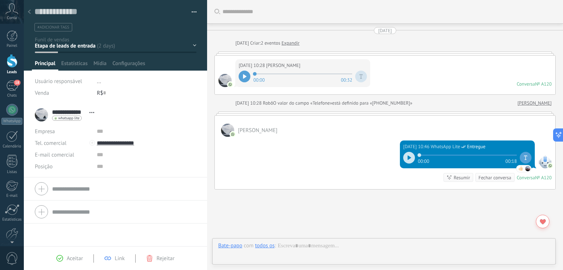
scroll to position [47, 0]
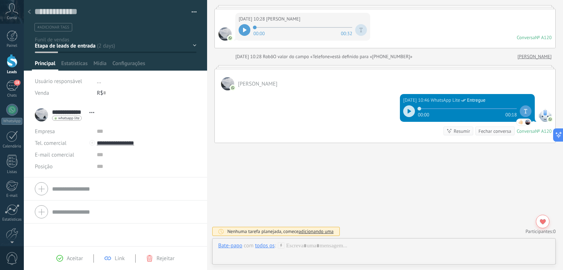
click at [0, 0] on div "Contato inicial Aquecimento Visita Proposta Stand By Venda ganha" at bounding box center [0, 0] width 0 height 0
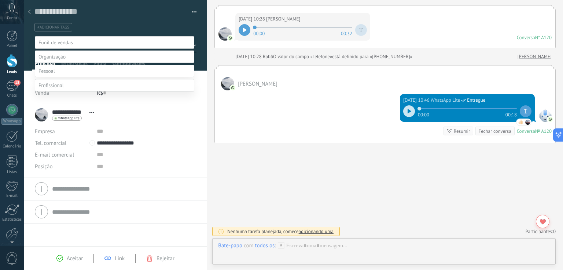
click at [74, 77] on label at bounding box center [114, 71] width 159 height 12
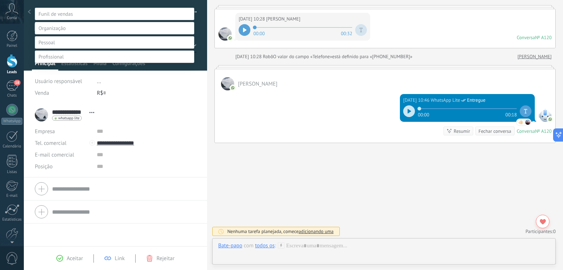
click at [0, 0] on label "Família" at bounding box center [0, 0] width 0 height 0
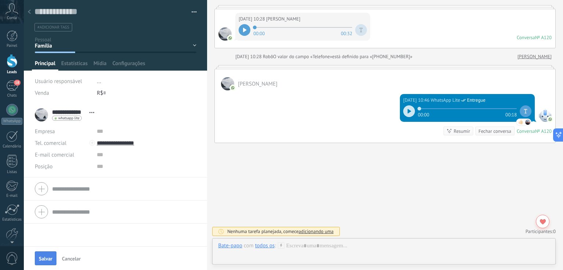
click at [43, 256] on span "Salvar" at bounding box center [46, 258] width 14 height 5
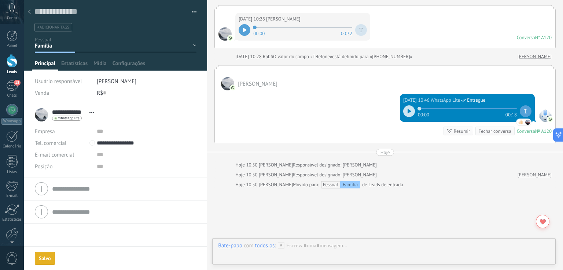
scroll to position [92, 0]
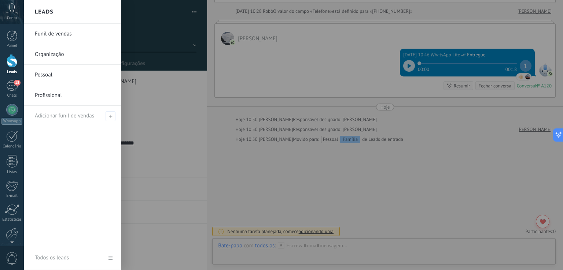
click at [11, 62] on div at bounding box center [12, 61] width 11 height 14
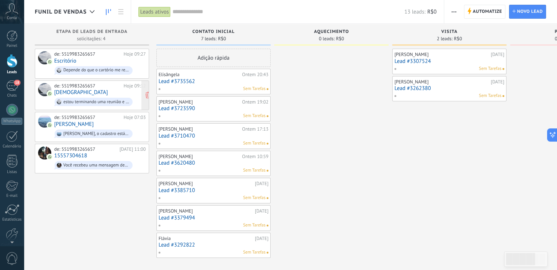
click at [112, 88] on div "de: 5519983265657 Hoje 09:12 Carmelita estou terminando uma reunião e já te ligo" at bounding box center [100, 95] width 92 height 25
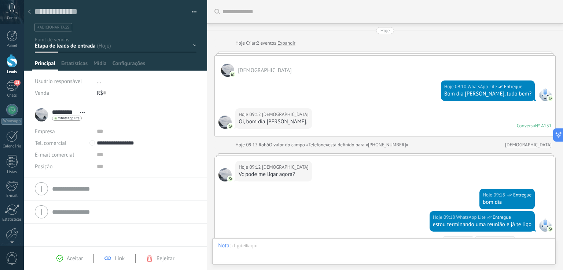
scroll to position [110, 0]
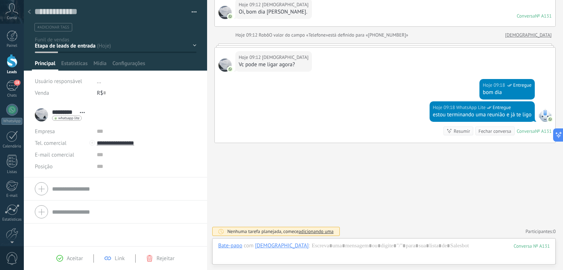
click at [0, 0] on div "Contato inicial Aquecimento Visita Proposta Stand By Venda ganha" at bounding box center [0, 0] width 0 height 0
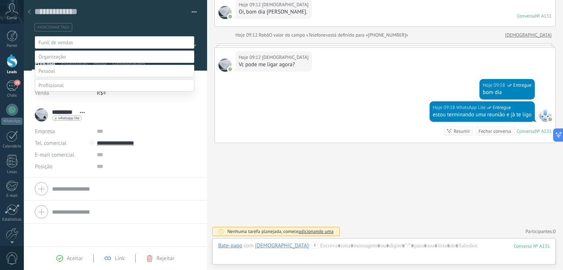
click at [69, 92] on label at bounding box center [114, 85] width 159 height 12
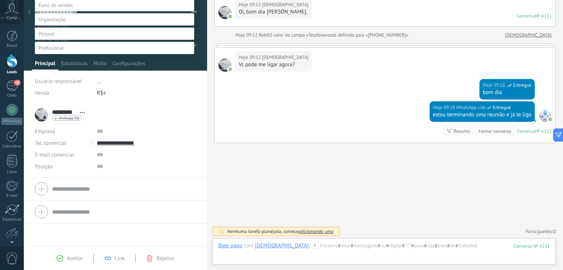
click at [0, 0] on label "Proprietários" at bounding box center [0, 0] width 0 height 0
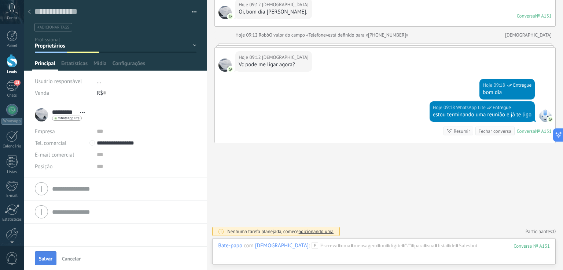
click at [48, 257] on span "Salvar" at bounding box center [46, 258] width 14 height 5
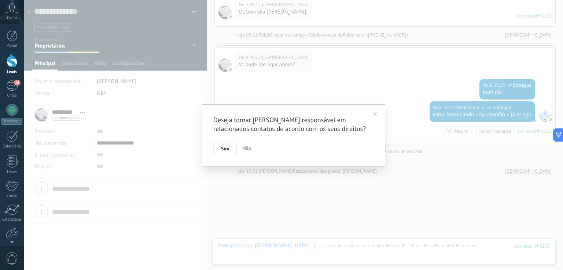
scroll to position [142, 0]
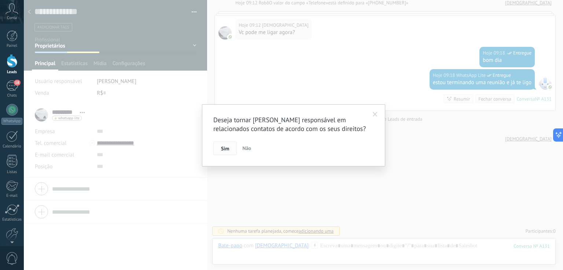
click at [226, 143] on button "Sim" at bounding box center [224, 149] width 23 height 14
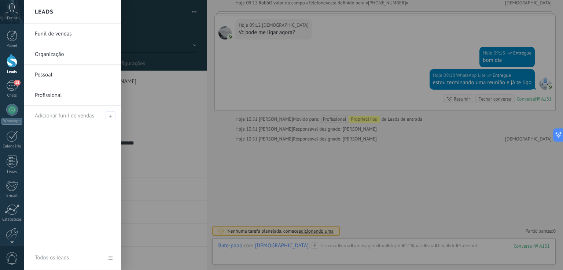
click at [13, 63] on div at bounding box center [12, 61] width 11 height 14
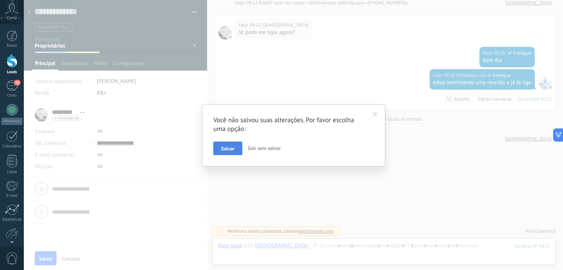
click at [231, 153] on button "Salvar" at bounding box center [227, 149] width 29 height 14
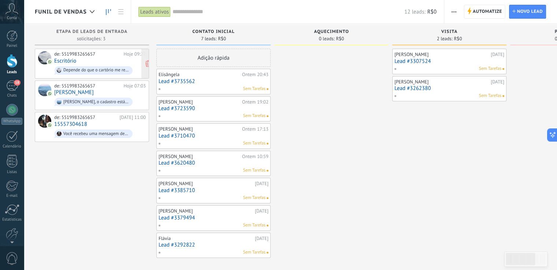
click at [101, 59] on div "de: 5519983265657 Hoje 09:27 Escritório Depende do que o cartório me responder.…" at bounding box center [100, 63] width 92 height 25
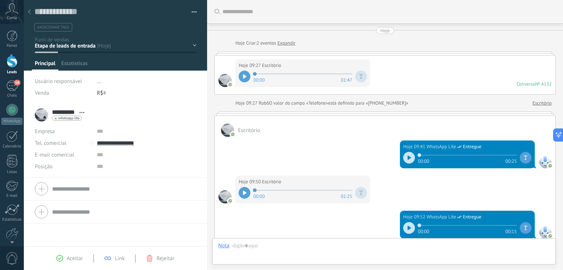
scroll to position [131, 0]
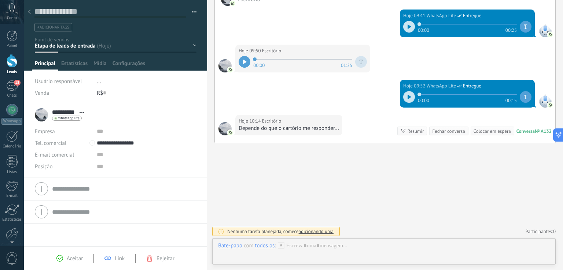
drag, startPoint x: 71, startPoint y: 12, endPoint x: 79, endPoint y: 14, distance: 8.7
click at [71, 12] on textarea at bounding box center [110, 11] width 152 height 11
type textarea "*"
type textarea "**"
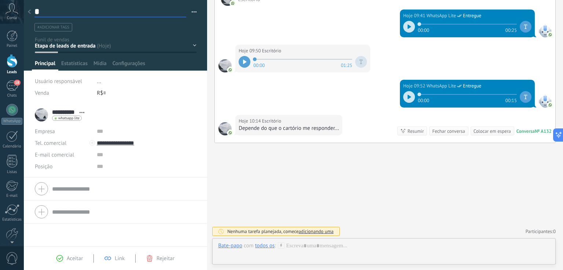
type textarea "**"
type textarea "***"
type textarea "****"
type textarea "*****"
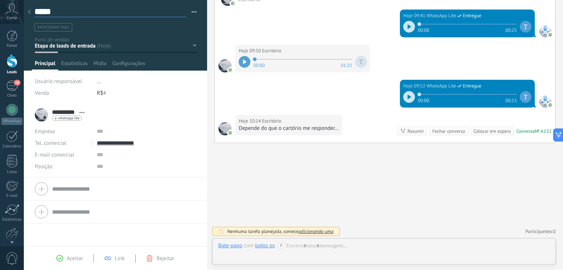
type textarea "******"
type textarea "*******"
type textarea "*********"
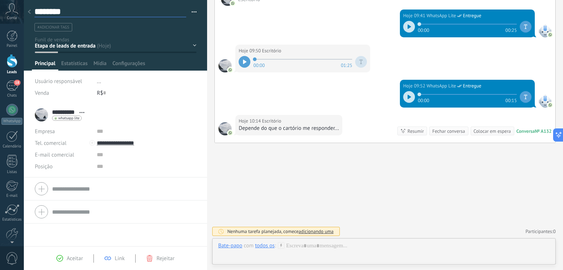
type textarea "*********"
type textarea "**********"
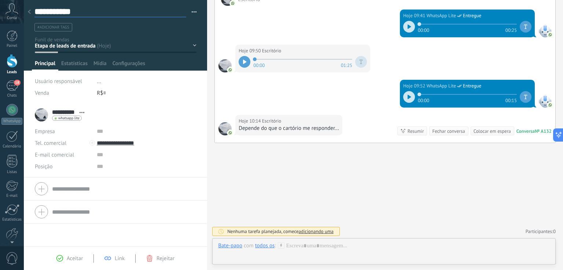
type textarea "**********"
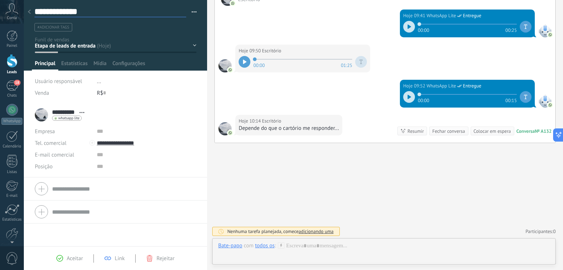
type textarea "**********"
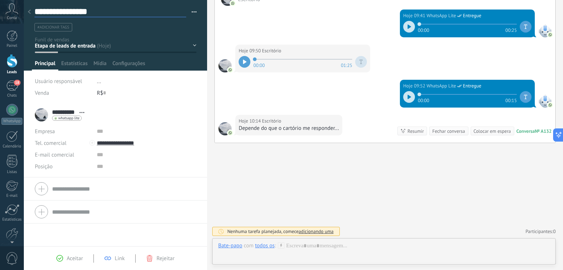
type textarea "**********"
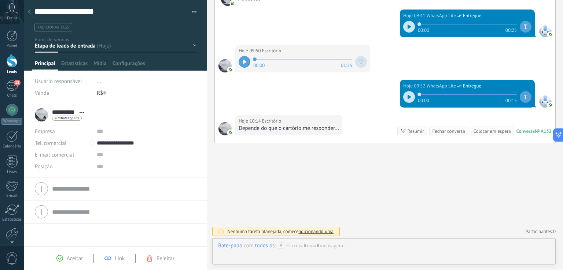
click at [0, 0] on div "Contato inicial Aquecimento Visita Proposta Stand By Venda ganha" at bounding box center [0, 0] width 0 height 0
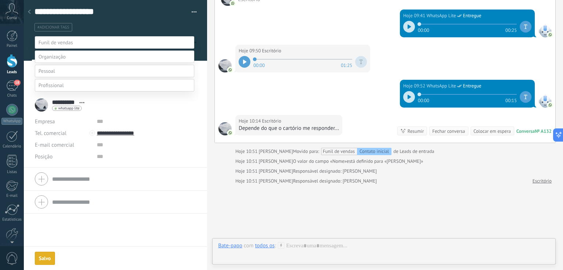
scroll to position [173, 0]
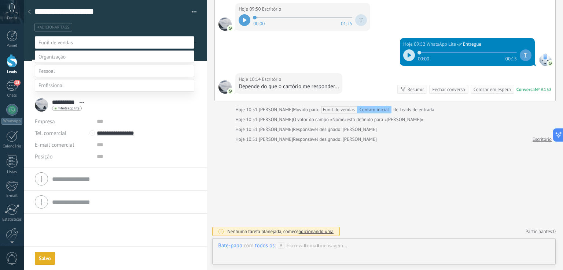
click at [73, 92] on label at bounding box center [114, 85] width 159 height 12
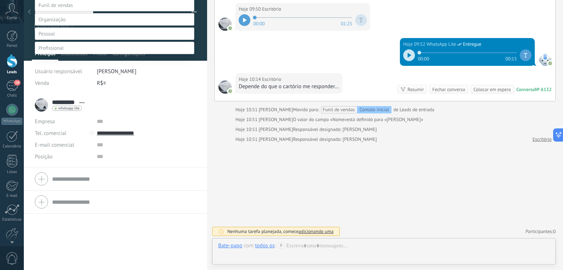
click at [0, 0] on label "Prestadores Serviço" at bounding box center [0, 0] width 0 height 0
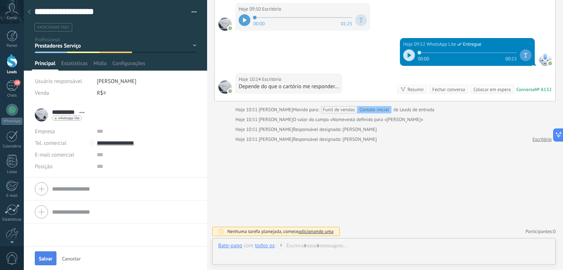
click at [47, 256] on span "Salvar" at bounding box center [46, 258] width 14 height 5
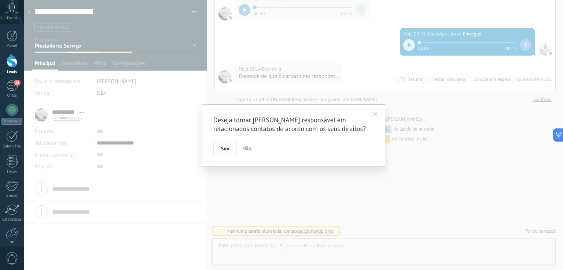
click at [226, 151] on span "Sim" at bounding box center [225, 148] width 8 height 5
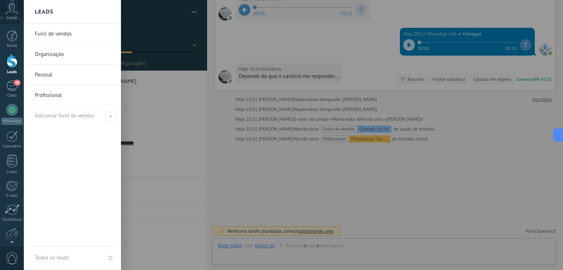
click at [11, 54] on div at bounding box center [12, 61] width 11 height 14
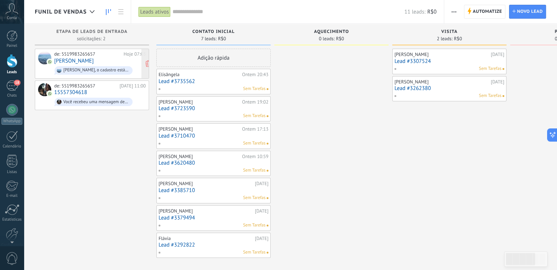
click at [109, 59] on div "de: 5519983265657 Hoje 07:03 [PERSON_NAME], o cadastro está no seu nome mesmo?" at bounding box center [100, 63] width 92 height 25
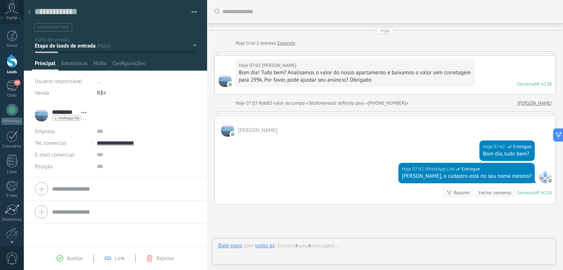
scroll to position [62, 0]
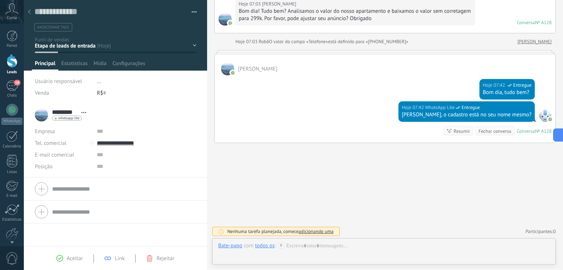
click at [0, 0] on div "Contato inicial Aquecimento Visita Proposta Stand By Venda ganha" at bounding box center [0, 0] width 0 height 0
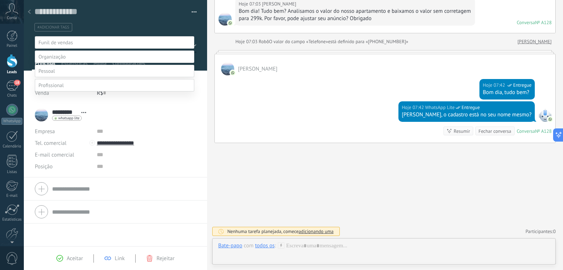
click at [76, 92] on label at bounding box center [114, 85] width 159 height 12
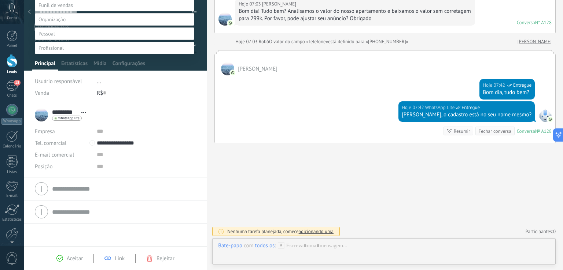
click at [0, 0] on label "Proprietários" at bounding box center [0, 0] width 0 height 0
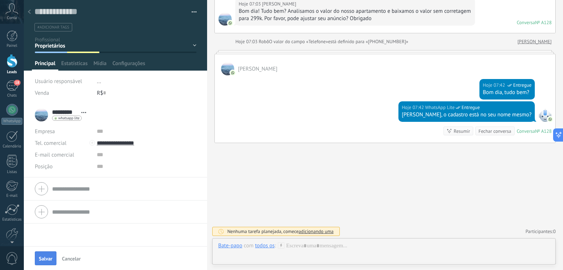
click at [51, 257] on span "Salvar" at bounding box center [46, 258] width 14 height 5
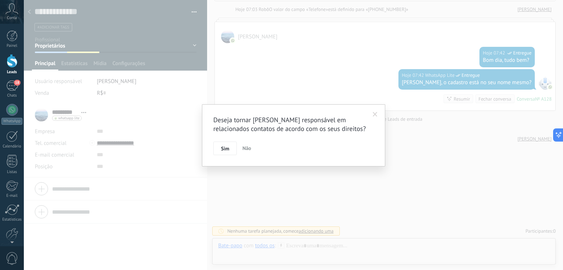
click at [226, 146] on span "Sim" at bounding box center [225, 148] width 8 height 5
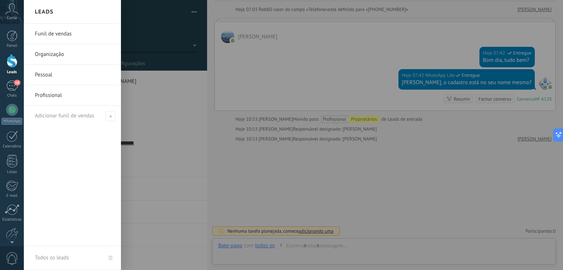
click at [13, 63] on div at bounding box center [12, 61] width 11 height 14
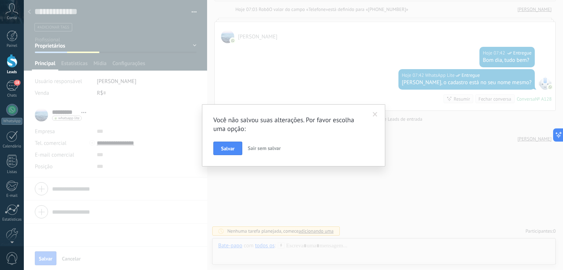
click at [13, 63] on div at bounding box center [12, 61] width 11 height 14
click at [234, 151] on span "Salvar" at bounding box center [228, 148] width 14 height 5
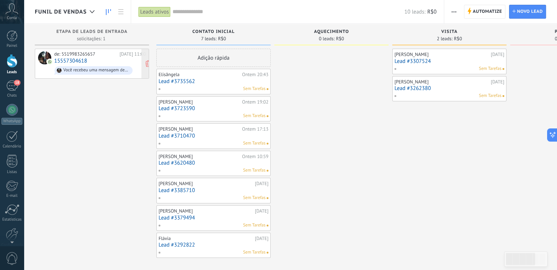
click at [97, 60] on div "de: 5519983265657 [DATE] 11:00 15557304618 Você recebeu uma mensagem de mídia (…" at bounding box center [100, 63] width 92 height 25
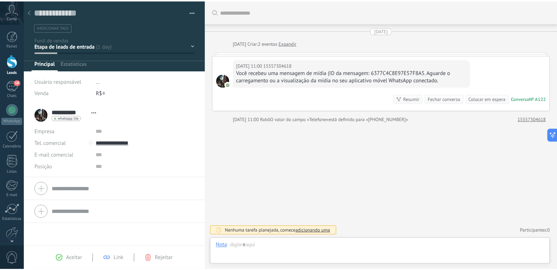
scroll to position [11, 0]
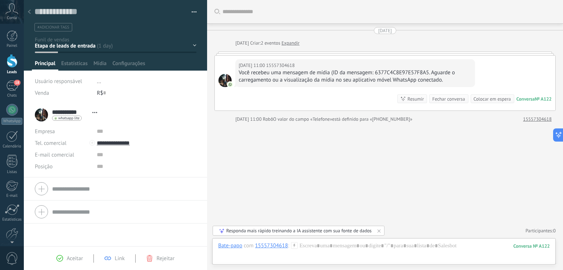
click at [11, 58] on div at bounding box center [12, 61] width 11 height 14
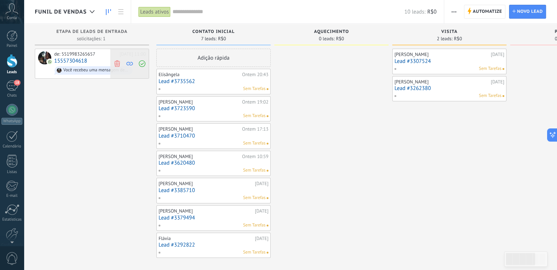
click at [118, 62] on use at bounding box center [116, 63] width 5 height 7
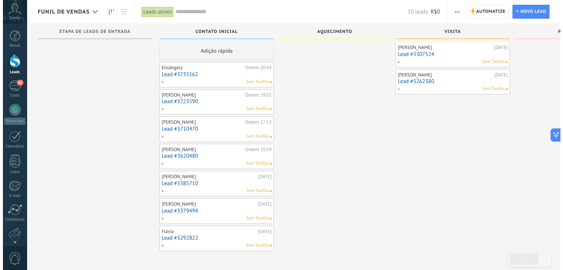
scroll to position [7, 0]
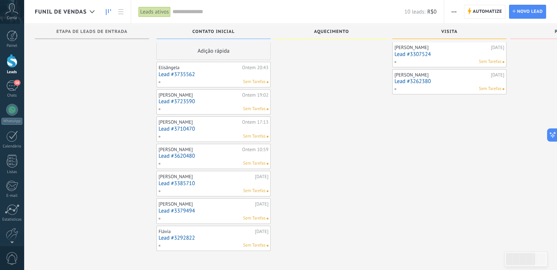
click at [227, 74] on link "Lead #3735562" at bounding box center [214, 74] width 110 height 6
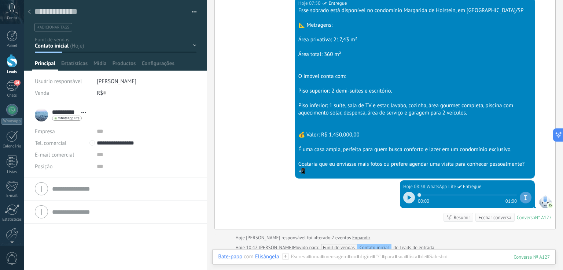
scroll to position [170, 0]
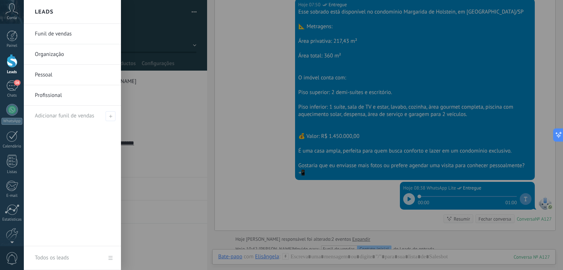
click at [12, 67] on div at bounding box center [12, 61] width 11 height 14
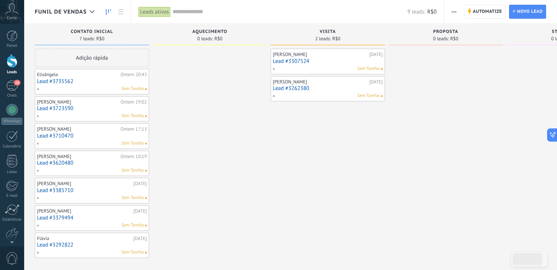
click at [95, 106] on link "Lead #3723590" at bounding box center [92, 108] width 110 height 6
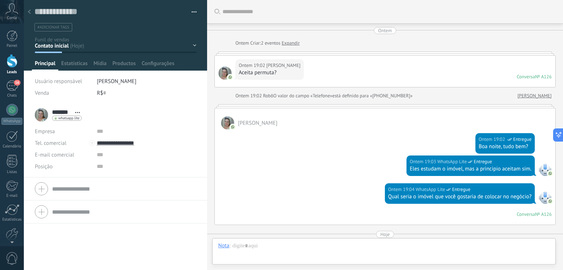
scroll to position [319, 0]
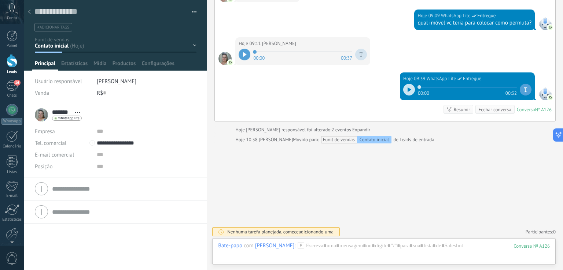
click at [12, 60] on div at bounding box center [12, 61] width 11 height 14
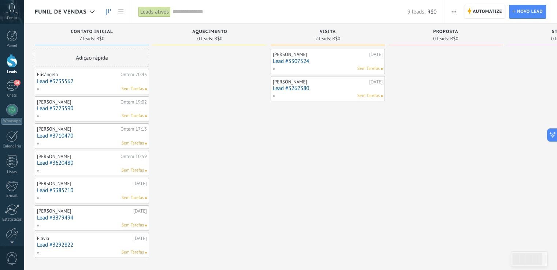
click at [213, 33] on span "Aquecimento" at bounding box center [209, 31] width 35 height 5
click at [225, 33] on span "Aquecimento" at bounding box center [209, 31] width 35 height 5
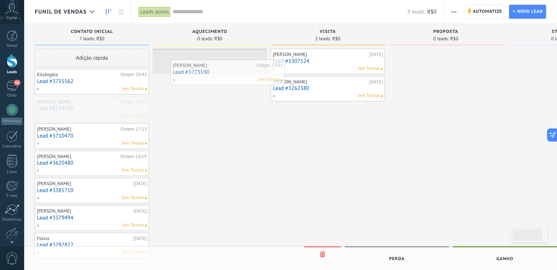
drag, startPoint x: 90, startPoint y: 111, endPoint x: 226, endPoint y: 75, distance: 140.6
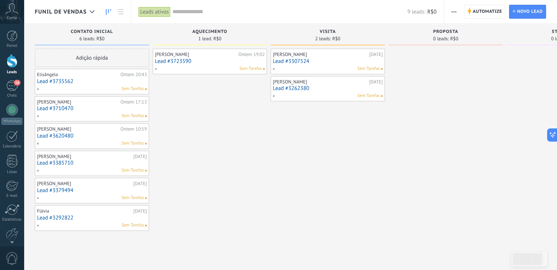
click at [96, 107] on link "Lead #3710470" at bounding box center [92, 108] width 110 height 6
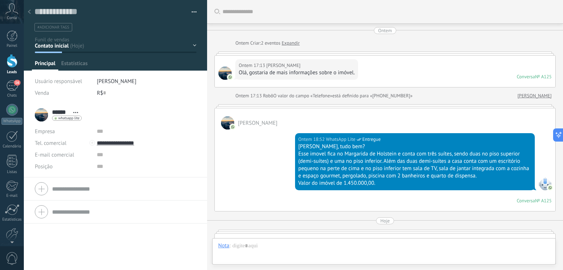
type textarea "**********"
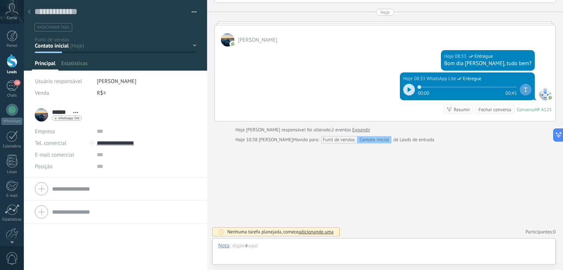
scroll to position [11, 0]
click at [409, 89] on div at bounding box center [409, 90] width 12 height 12
click at [333, 244] on div at bounding box center [383, 253] width 331 height 22
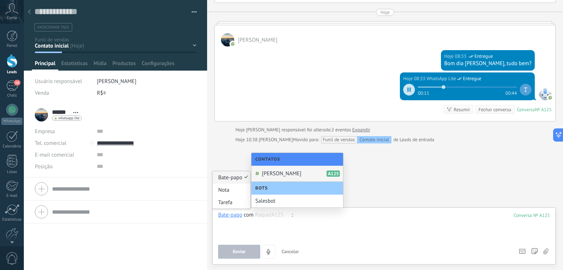
click at [230, 216] on div "Bate-papo" at bounding box center [230, 215] width 24 height 7
click at [221, 187] on div "Nota" at bounding box center [231, 190] width 38 height 12
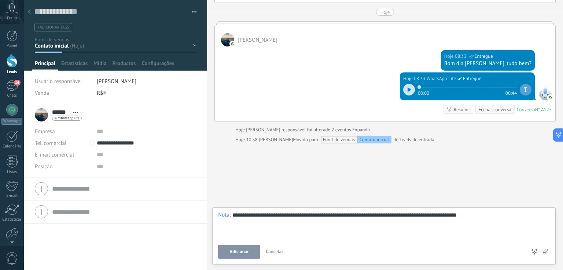
click at [236, 251] on span "Adicionar" at bounding box center [238, 251] width 19 height 5
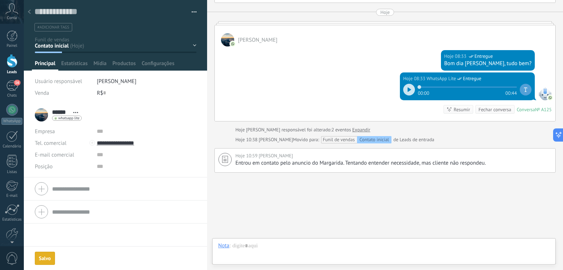
scroll to position [238, 0]
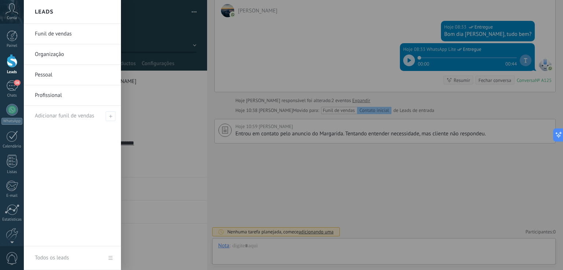
click at [11, 64] on div at bounding box center [12, 61] width 11 height 14
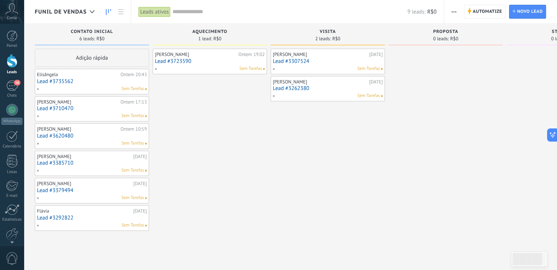
click at [207, 67] on div "Sem Tarefas" at bounding box center [208, 69] width 107 height 7
click at [206, 58] on link "Lead #3723590" at bounding box center [210, 61] width 110 height 6
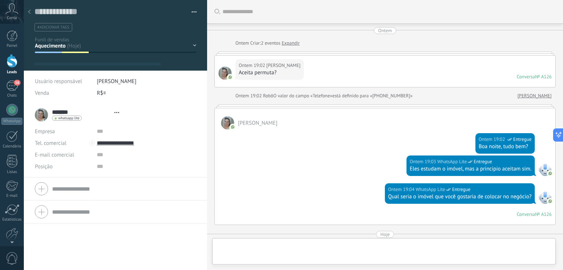
type textarea "**********"
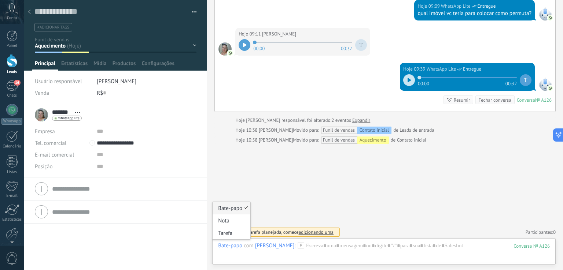
click at [230, 248] on div "Bate-papo" at bounding box center [230, 245] width 24 height 7
click at [230, 220] on div "Nota" at bounding box center [231, 221] width 38 height 12
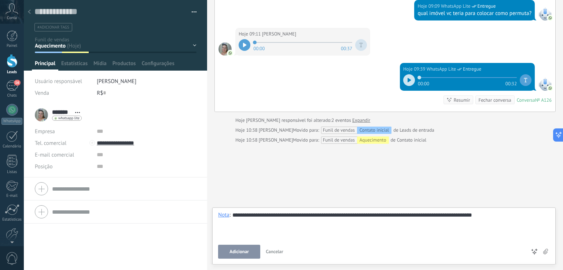
click at [363, 213] on div "**********" at bounding box center [383, 226] width 331 height 28
click at [243, 253] on span "Adicionar" at bounding box center [238, 251] width 19 height 5
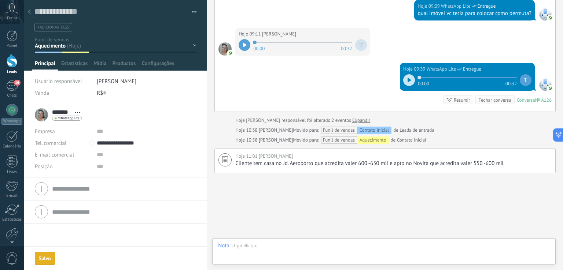
scroll to position [358, 0]
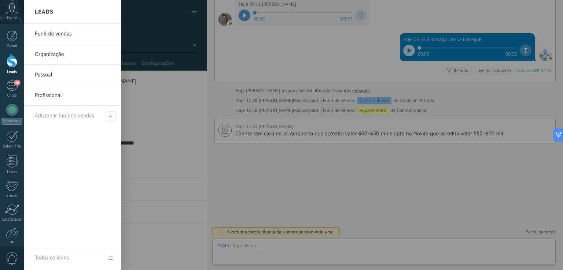
click at [13, 60] on div at bounding box center [12, 61] width 11 height 14
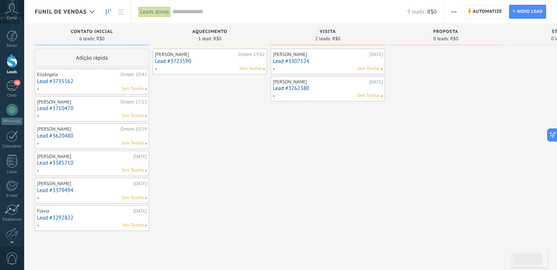
click at [209, 68] on div "Sem Tarefas" at bounding box center [208, 69] width 107 height 7
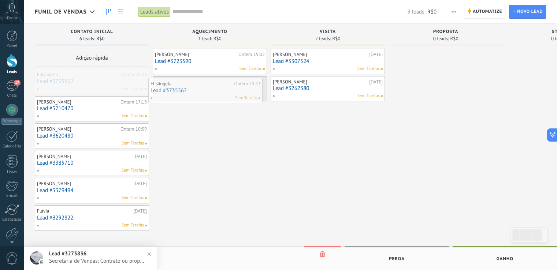
drag, startPoint x: 92, startPoint y: 82, endPoint x: 206, endPoint y: 92, distance: 113.9
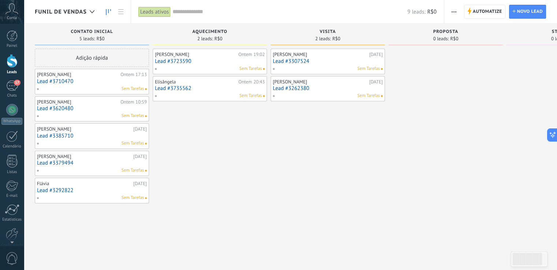
click at [205, 92] on div "Elisângela Ontem 20:43 Lead #3735562 [PERSON_NAME]" at bounding box center [210, 88] width 110 height 21
click at [203, 87] on link "Lead #3735562" at bounding box center [210, 88] width 110 height 6
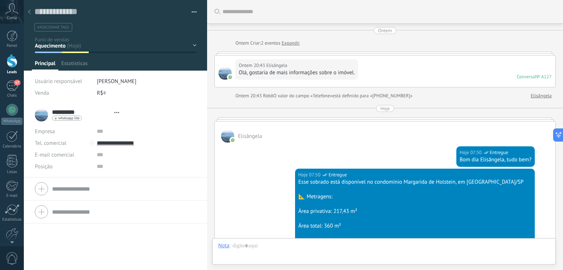
type textarea "**********"
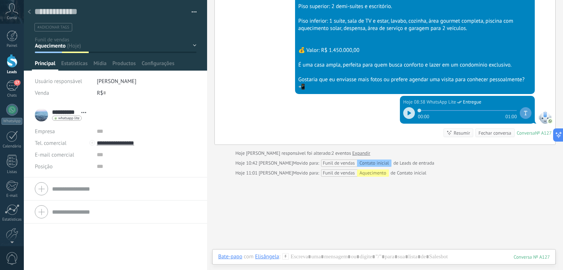
scroll to position [290, 0]
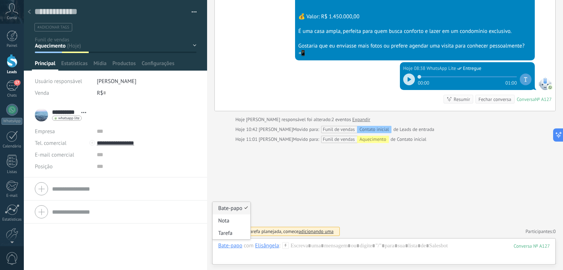
click at [231, 247] on div "Bate-papo" at bounding box center [230, 245] width 24 height 7
click at [230, 222] on div "Nota" at bounding box center [231, 221] width 38 height 12
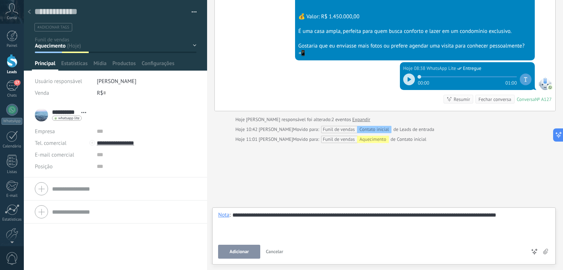
click at [245, 252] on span "Adicionar" at bounding box center [238, 251] width 19 height 5
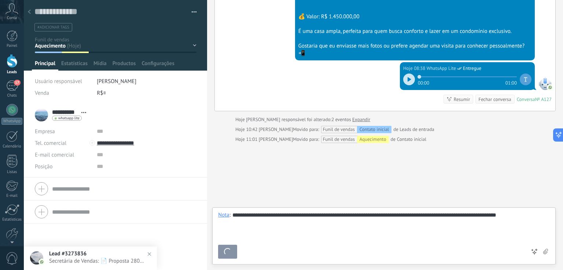
scroll to position [319, 0]
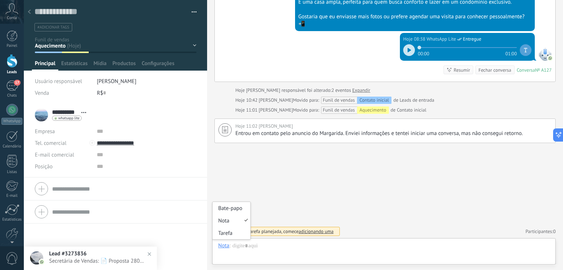
click at [224, 244] on div "Nota" at bounding box center [223, 245] width 11 height 7
click at [220, 234] on div "Tarefa" at bounding box center [231, 233] width 38 height 12
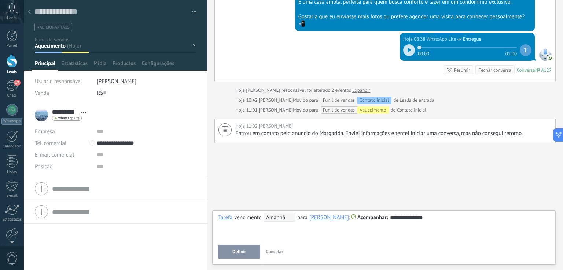
click at [287, 219] on span "Amanhã" at bounding box center [279, 217] width 32 height 9
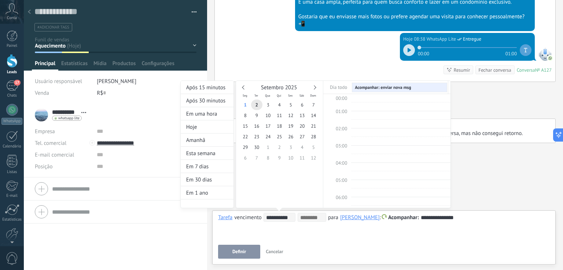
scroll to position [137, 0]
click at [209, 141] on div "Amanhã" at bounding box center [207, 140] width 53 height 13
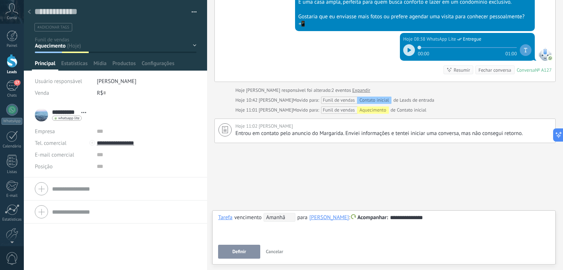
click at [244, 250] on span "Definir" at bounding box center [239, 251] width 14 height 5
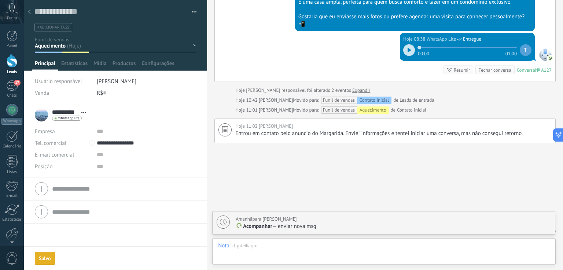
scroll to position [344, 0]
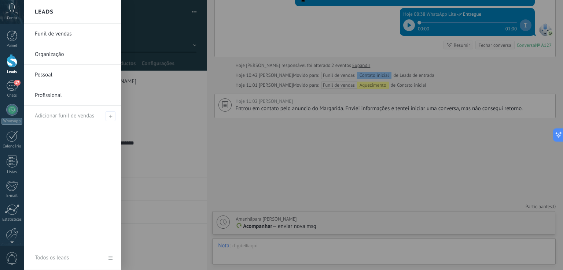
click at [10, 62] on div at bounding box center [12, 61] width 11 height 14
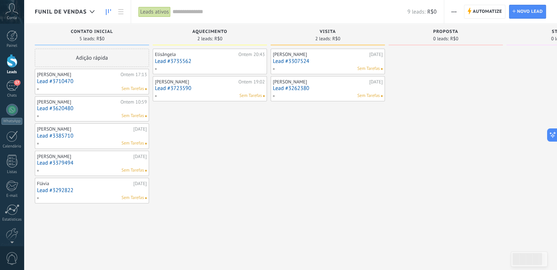
click at [214, 85] on link "Lead #3723590" at bounding box center [210, 88] width 110 height 6
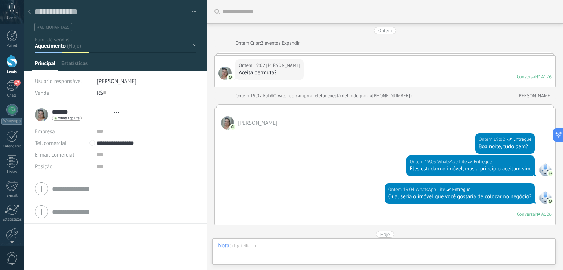
type textarea "**********"
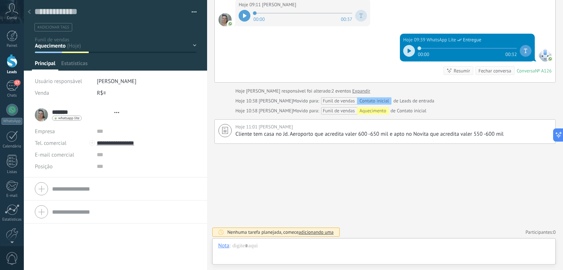
scroll to position [11, 0]
click at [225, 246] on div "Nota" at bounding box center [223, 245] width 11 height 7
click at [226, 234] on div "Tarefa" at bounding box center [231, 233] width 38 height 12
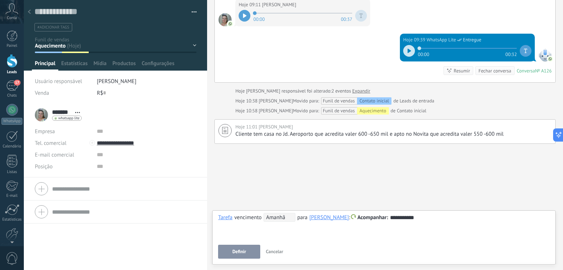
click at [246, 255] on button "Definir" at bounding box center [239, 252] width 42 height 14
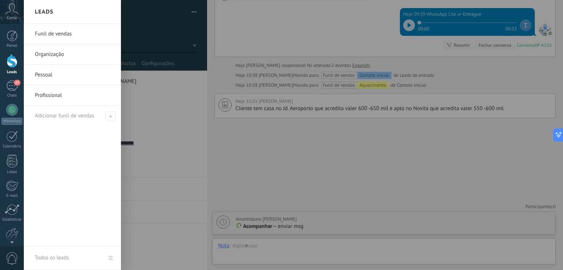
drag, startPoint x: 9, startPoint y: 62, endPoint x: 270, endPoint y: 133, distance: 270.4
click at [9, 62] on div at bounding box center [12, 61] width 11 height 14
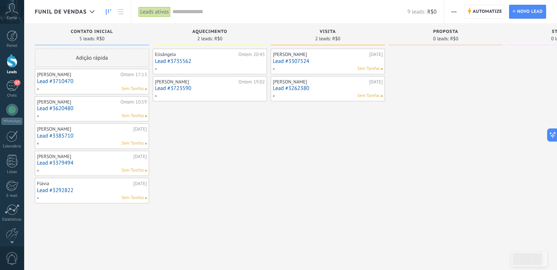
click at [338, 93] on div "Sem Tarefas" at bounding box center [325, 96] width 107 height 7
click at [330, 91] on div "[PERSON_NAME] [DATE] Lead #3262380 Sem Tarefas" at bounding box center [328, 88] width 110 height 21
click at [327, 89] on link "Lead #3262380" at bounding box center [328, 88] width 110 height 6
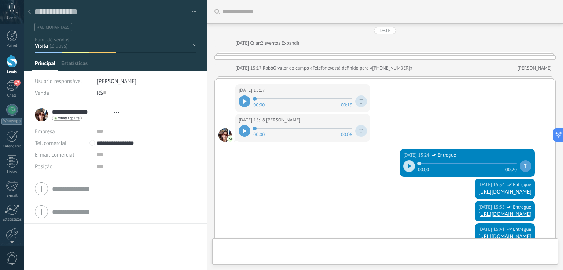
type textarea "**********"
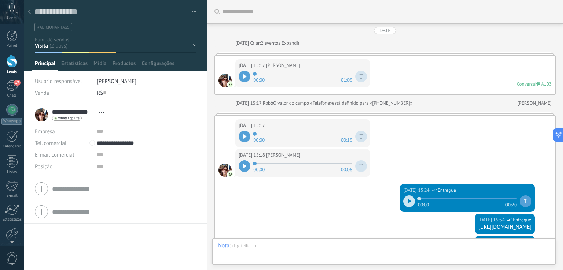
scroll to position [664, 0]
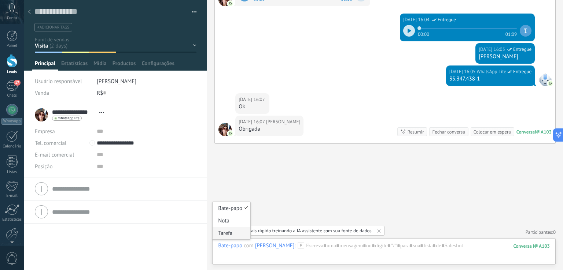
click at [230, 233] on div "Tarefa" at bounding box center [231, 233] width 38 height 12
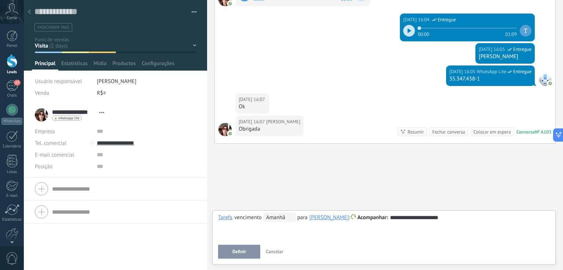
click at [284, 218] on span "Amanhã" at bounding box center [279, 217] width 32 height 9
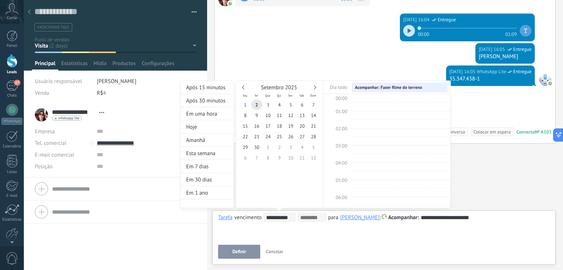
scroll to position [137, 0]
click at [205, 127] on div "Hoje" at bounding box center [207, 126] width 53 height 13
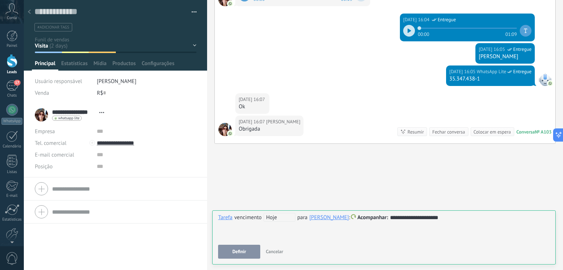
click at [247, 250] on button "Definir" at bounding box center [239, 252] width 42 height 14
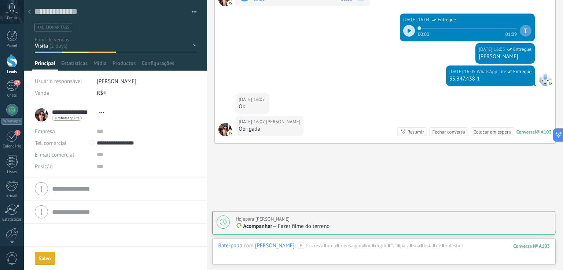
scroll to position [690, 0]
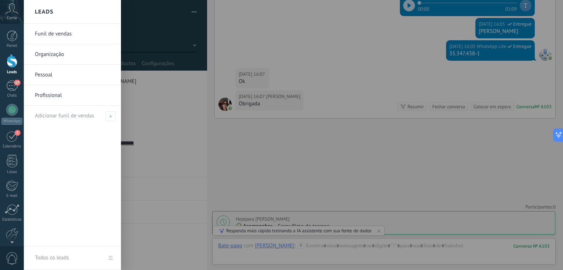
click at [12, 63] on div at bounding box center [12, 61] width 11 height 14
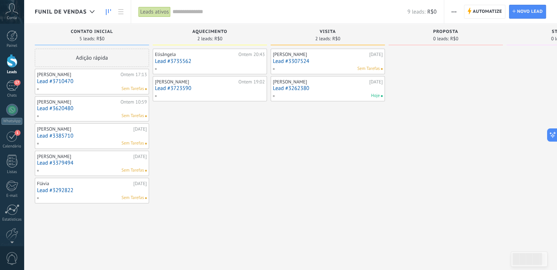
click at [100, 82] on link "Lead #3710470" at bounding box center [92, 81] width 110 height 6
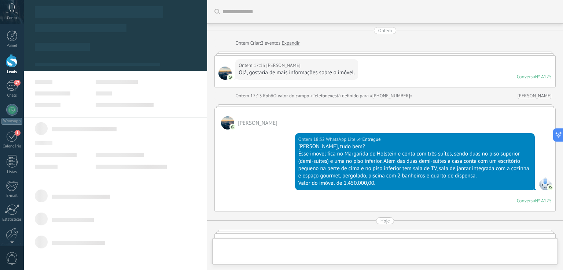
type textarea "**********"
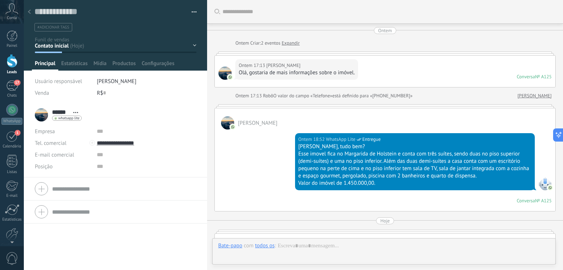
scroll to position [238, 0]
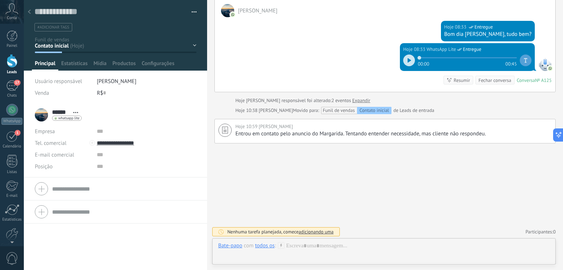
click at [407, 55] on div at bounding box center [409, 61] width 12 height 12
click at [404, 59] on div at bounding box center [409, 61] width 12 height 12
click at [237, 246] on div "Bate-papo" at bounding box center [230, 245] width 24 height 7
click at [229, 224] on div "Nota" at bounding box center [231, 221] width 38 height 12
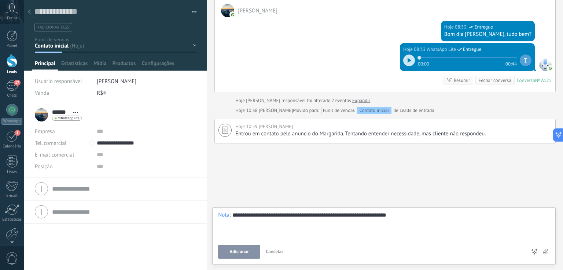
click at [238, 246] on button "Adicionar" at bounding box center [239, 252] width 42 height 14
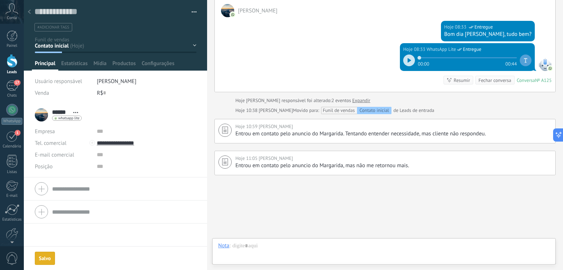
scroll to position [270, 0]
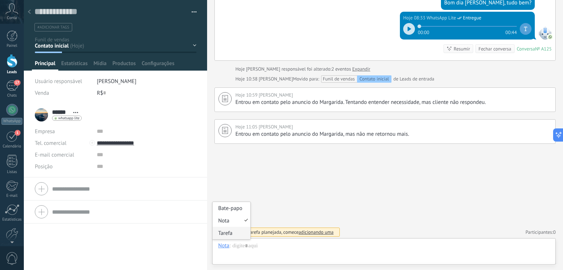
click at [224, 231] on div "Tarefa" at bounding box center [231, 233] width 38 height 12
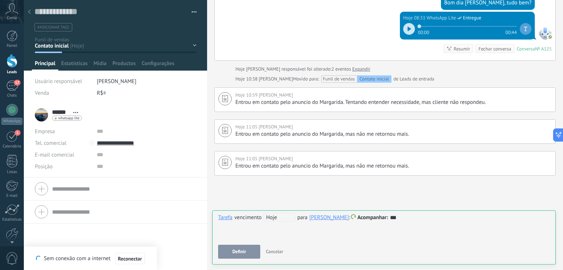
click at [244, 254] on span "Definir" at bounding box center [239, 251] width 14 height 5
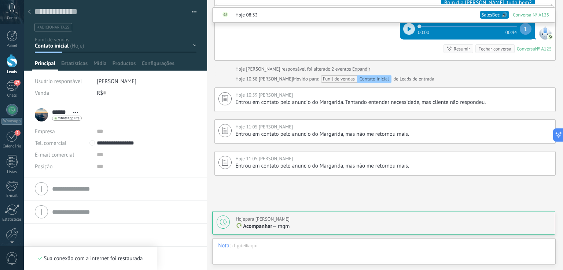
scroll to position [327, 0]
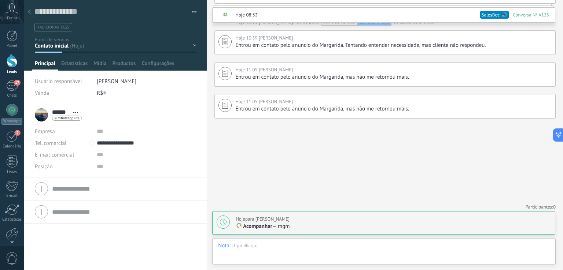
click at [321, 223] on div "Hoje para [PERSON_NAME]" at bounding box center [392, 219] width 315 height 7
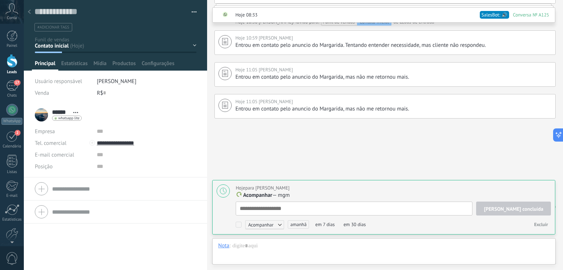
scroll to position [7, 0]
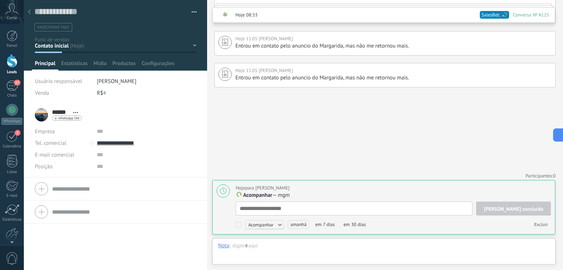
click at [227, 190] on div at bounding box center [222, 191] width 13 height 13
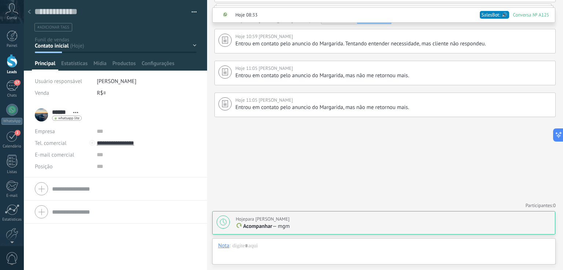
scroll to position [327, 0]
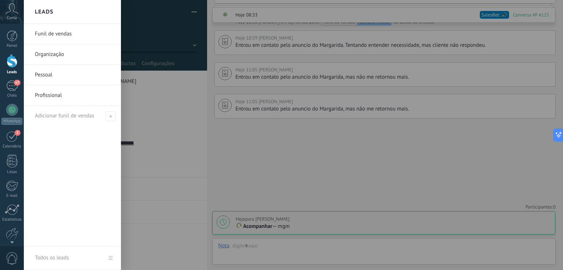
click at [14, 63] on div at bounding box center [12, 61] width 11 height 14
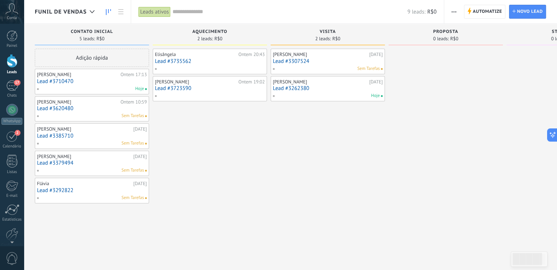
click at [90, 79] on link "Lead #3710470" at bounding box center [92, 81] width 110 height 6
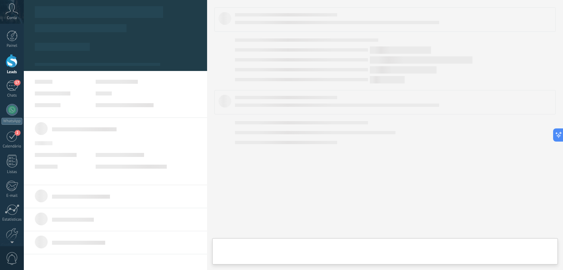
type textarea "**********"
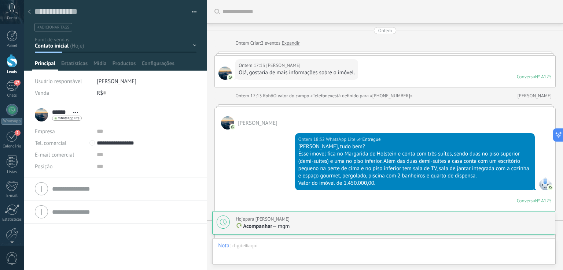
scroll to position [295, 0]
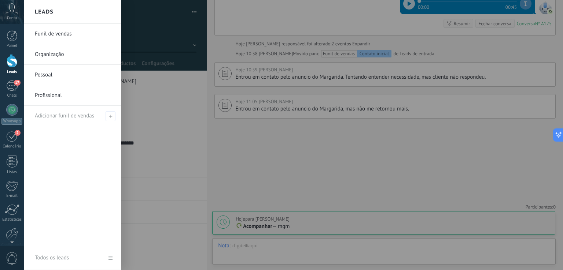
click at [8, 66] on div at bounding box center [12, 61] width 11 height 14
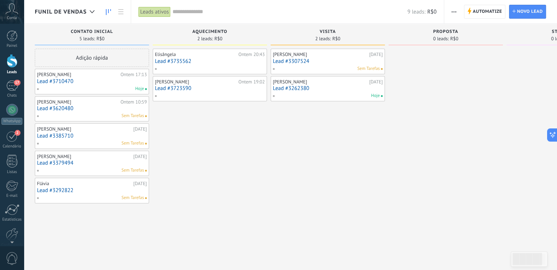
click at [209, 64] on div "Elisângela Ontem 20:43 Lead #3735562" at bounding box center [210, 61] width 110 height 21
click at [453, 14] on span "button" at bounding box center [454, 12] width 5 height 14
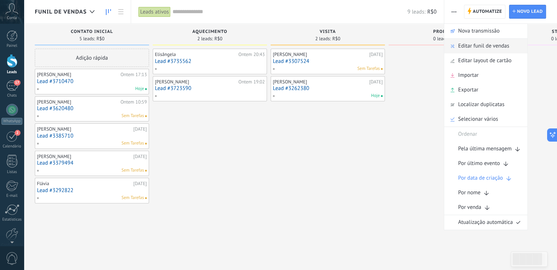
click at [479, 47] on span "Editar funil de vendas" at bounding box center [483, 46] width 51 height 15
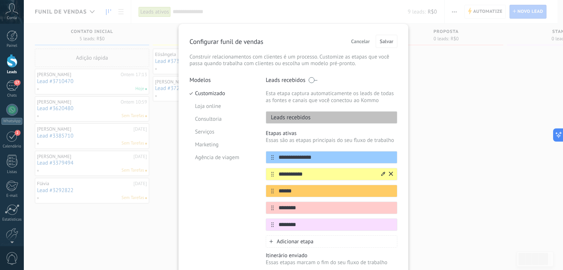
click at [363, 172] on input "**********" at bounding box center [327, 175] width 106 height 8
click at [357, 175] on input "**********" at bounding box center [327, 175] width 106 height 8
type input "**********"
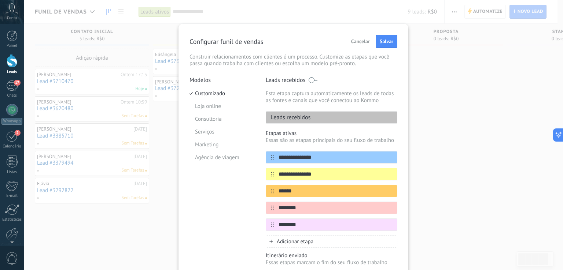
click at [313, 243] on div "Adicionar etapa" at bounding box center [331, 241] width 131 height 12
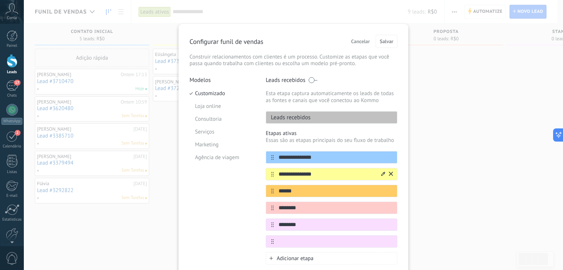
click at [327, 173] on input "**********" at bounding box center [327, 175] width 106 height 8
click at [325, 159] on input "**********" at bounding box center [327, 158] width 106 height 8
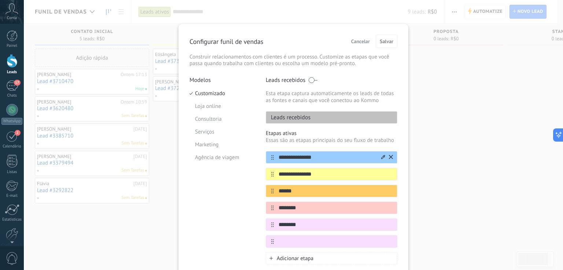
click at [325, 157] on input "**********" at bounding box center [327, 158] width 106 height 8
click at [330, 157] on input "**********" at bounding box center [327, 158] width 106 height 8
type input "**********"
click at [300, 243] on input "text" at bounding box center [327, 242] width 106 height 8
type input "*"
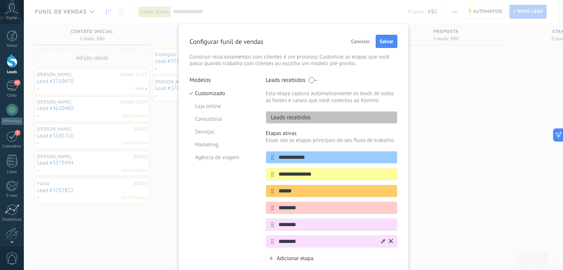
type input "********"
click at [382, 240] on icon at bounding box center [383, 241] width 4 height 4
click at [360, 263] on span at bounding box center [359, 265] width 7 height 7
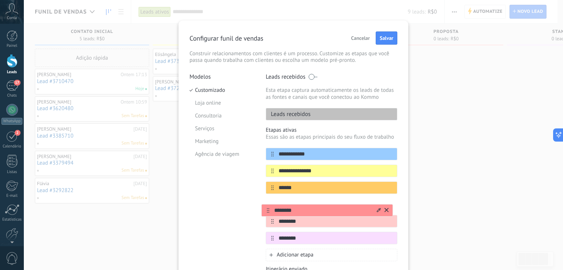
scroll to position [3, 0]
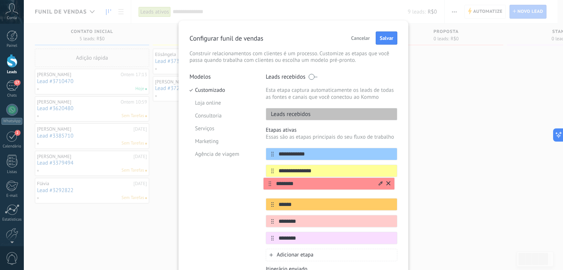
drag, startPoint x: 271, startPoint y: 243, endPoint x: 268, endPoint y: 183, distance: 59.8
click at [268, 183] on div "**********" at bounding box center [331, 196] width 131 height 97
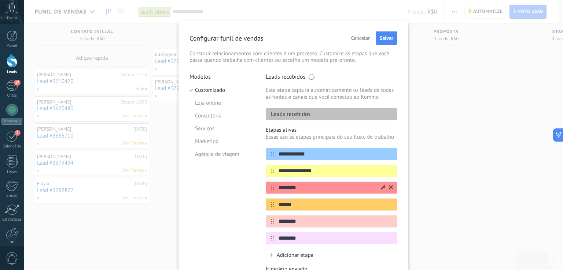
click at [313, 188] on input "********" at bounding box center [327, 188] width 106 height 8
click at [0, 0] on div at bounding box center [0, 0] width 0 height 0
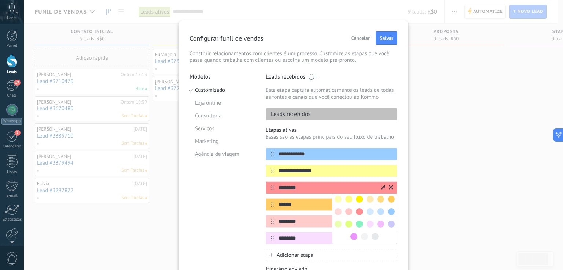
click at [388, 197] on span at bounding box center [390, 199] width 7 height 7
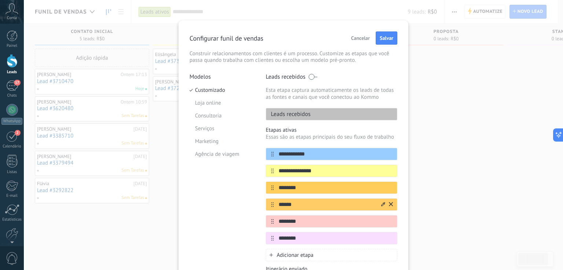
click at [381, 203] on icon at bounding box center [383, 204] width 4 height 4
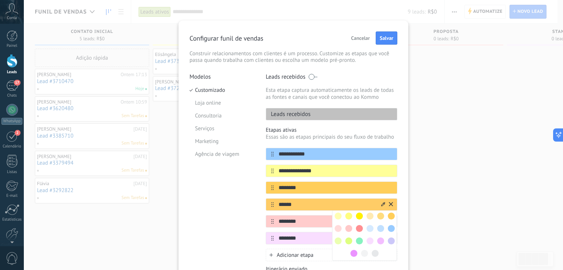
click at [359, 238] on span at bounding box center [359, 241] width 7 height 7
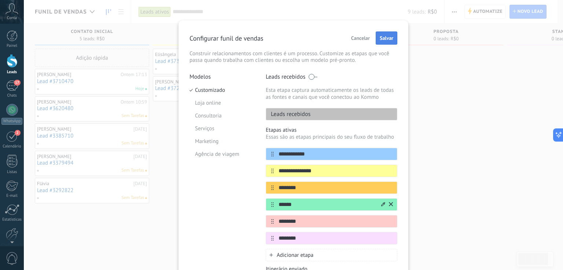
click at [390, 37] on span "Salvar" at bounding box center [386, 38] width 14 height 5
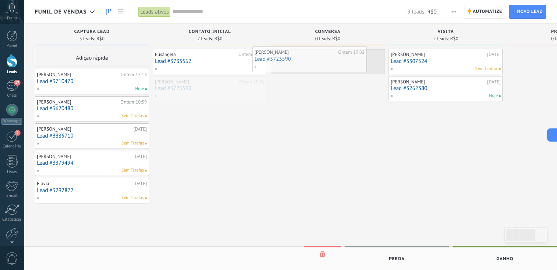
drag, startPoint x: 224, startPoint y: 91, endPoint x: 324, endPoint y: 62, distance: 103.8
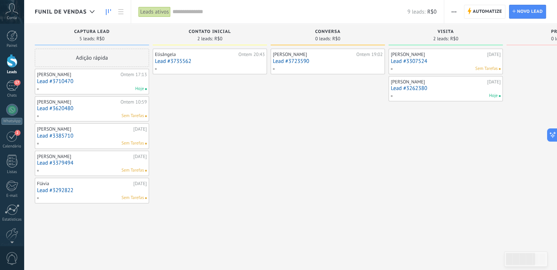
click at [325, 57] on div "[PERSON_NAME] 19:02 Lead #3723590" at bounding box center [328, 61] width 110 height 21
click at [325, 60] on link "Lead #3723590" at bounding box center [328, 61] width 110 height 6
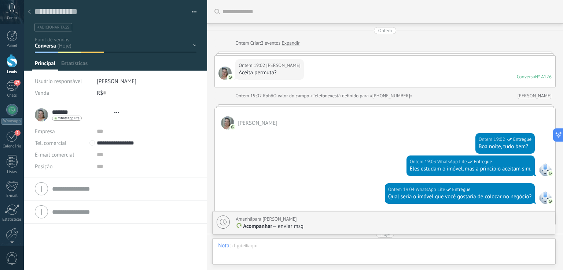
scroll to position [395, 0]
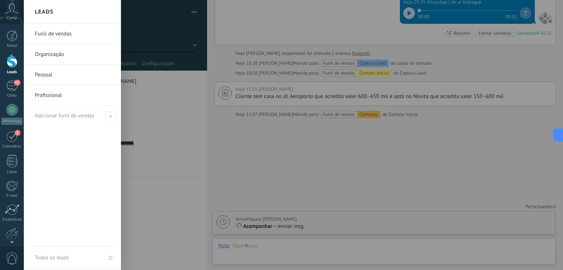
click at [11, 64] on div at bounding box center [12, 61] width 11 height 14
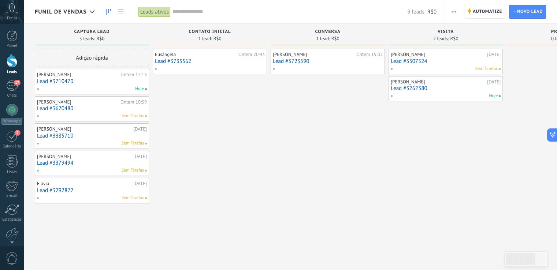
click at [99, 90] on div "Hoje" at bounding box center [90, 89] width 107 height 7
click at [96, 82] on link "Lead #3710470" at bounding box center [92, 81] width 110 height 6
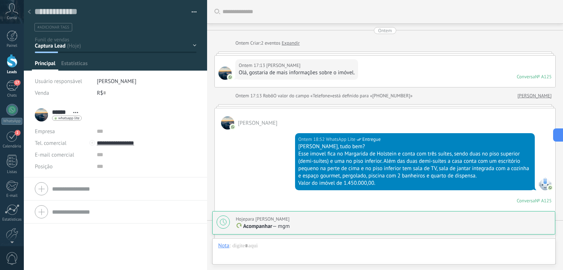
scroll to position [295, 0]
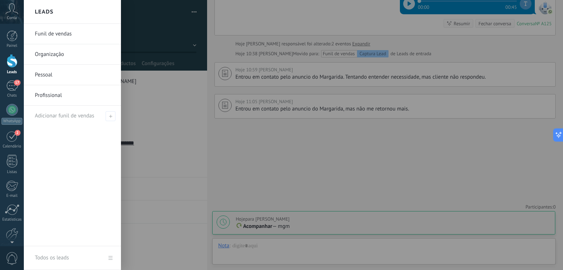
click at [14, 60] on div at bounding box center [12, 61] width 11 height 14
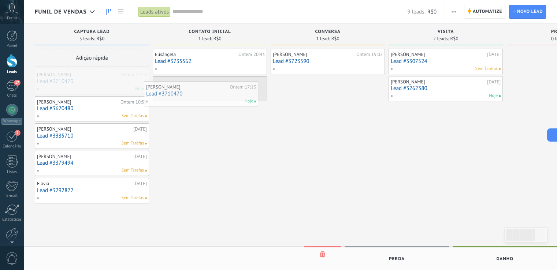
drag, startPoint x: 95, startPoint y: 84, endPoint x: 204, endPoint y: 96, distance: 109.8
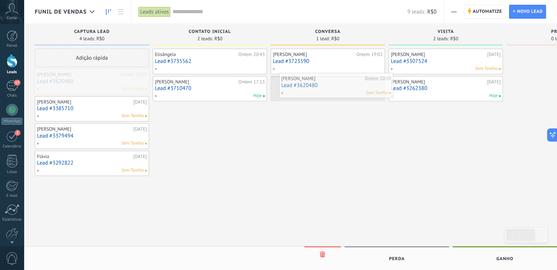
drag, startPoint x: 86, startPoint y: 81, endPoint x: 329, endPoint y: 85, distance: 242.8
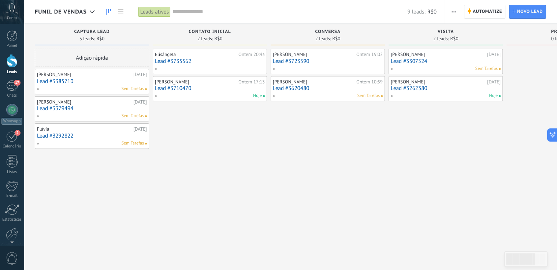
click at [330, 85] on link "Lead #3620480" at bounding box center [328, 88] width 110 height 6
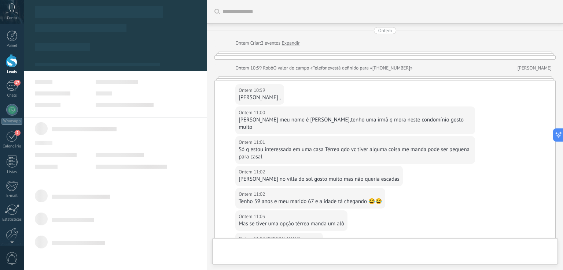
type textarea "**********"
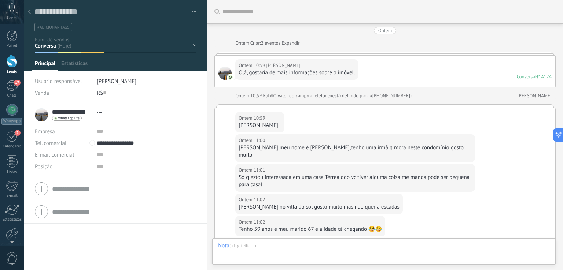
scroll to position [303, 0]
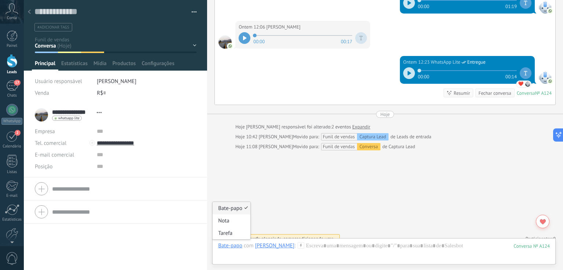
click at [231, 246] on div "Bate-papo" at bounding box center [230, 245] width 24 height 7
click at [229, 222] on div "Nota" at bounding box center [231, 221] width 38 height 12
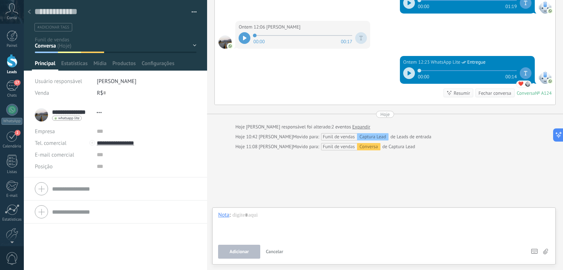
click at [269, 213] on div at bounding box center [383, 226] width 331 height 28
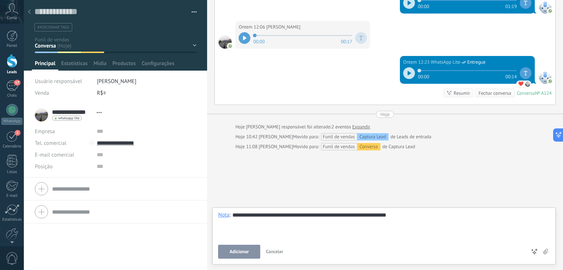
click at [245, 254] on span "Adicionar" at bounding box center [238, 251] width 19 height 5
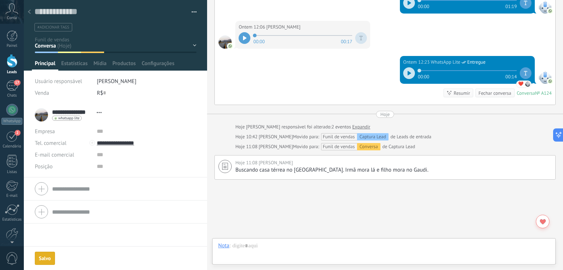
scroll to position [332, 0]
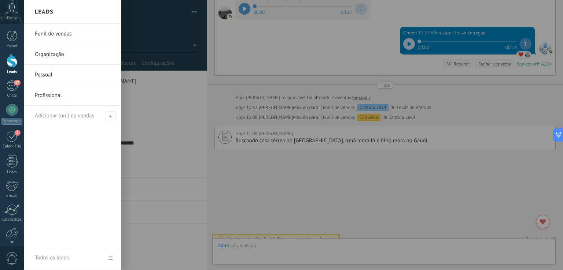
click at [15, 60] on div at bounding box center [12, 61] width 11 height 14
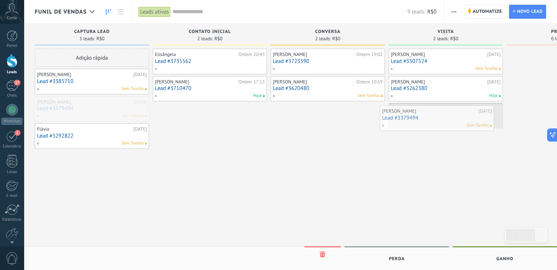
drag, startPoint x: 94, startPoint y: 107, endPoint x: 439, endPoint y: 116, distance: 345.1
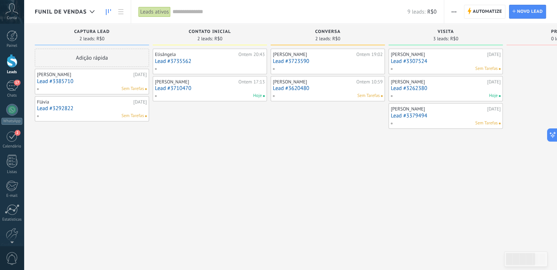
click at [87, 85] on div "[PERSON_NAME] [DATE] Lead #3385710 Sem Tarefas" at bounding box center [92, 81] width 110 height 21
click at [88, 85] on div "[PERSON_NAME] [DATE] Lead #3385710 Sem Tarefas" at bounding box center [92, 81] width 110 height 21
click at [87, 80] on link "Lead #3385710" at bounding box center [92, 81] width 110 height 6
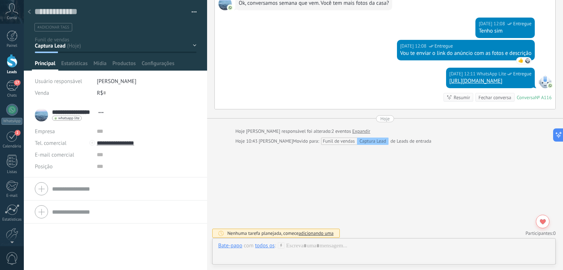
scroll to position [323, 0]
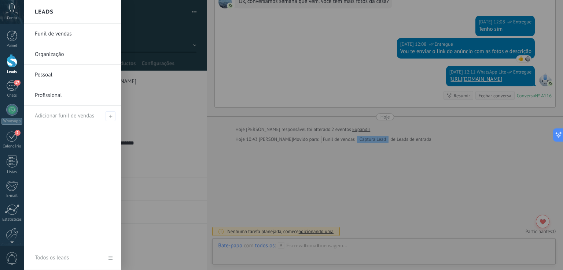
click at [63, 34] on link "Funil de vendas" at bounding box center [74, 34] width 79 height 21
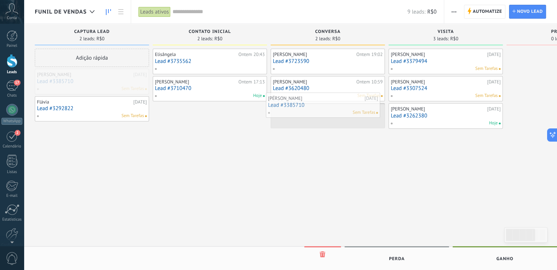
drag, startPoint x: 82, startPoint y: 81, endPoint x: 313, endPoint y: 104, distance: 232.3
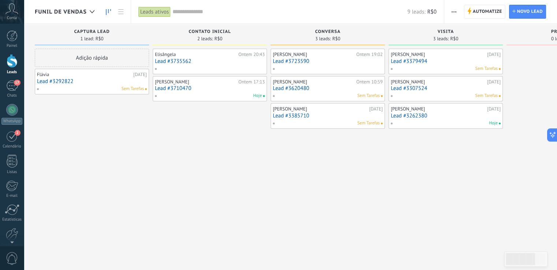
click at [91, 79] on link "Lead #3292822" at bounding box center [92, 81] width 110 height 6
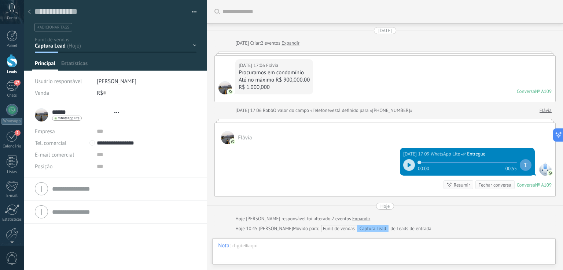
type textarea "**********"
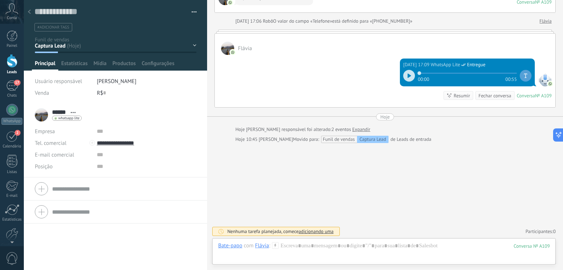
click at [407, 74] on icon at bounding box center [409, 76] width 4 height 4
click at [406, 72] on div at bounding box center [409, 76] width 12 height 12
click at [233, 246] on div "Bate-papo" at bounding box center [230, 245] width 24 height 7
click at [230, 222] on div "Nota" at bounding box center [231, 221] width 38 height 12
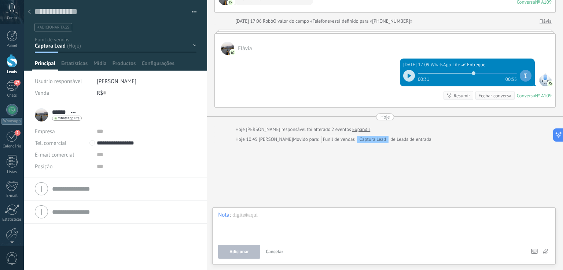
click at [270, 215] on div at bounding box center [383, 226] width 331 height 28
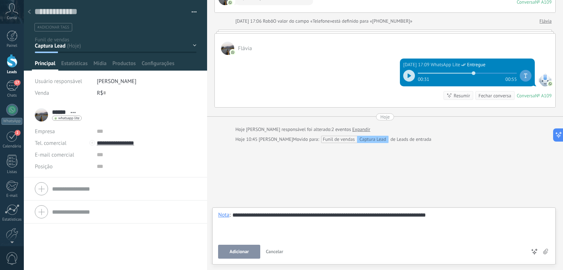
click at [248, 254] on span "Adicionar" at bounding box center [238, 251] width 19 height 5
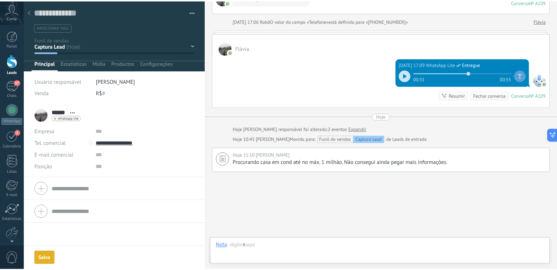
scroll to position [119, 0]
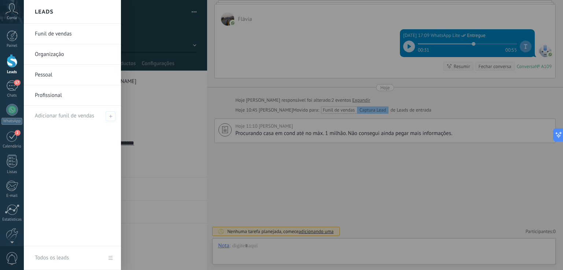
click at [12, 57] on div at bounding box center [12, 61] width 11 height 14
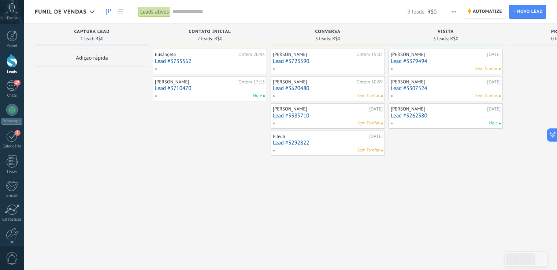
scroll to position [11, 0]
click at [327, 88] on link "Lead #3620480" at bounding box center [328, 88] width 110 height 6
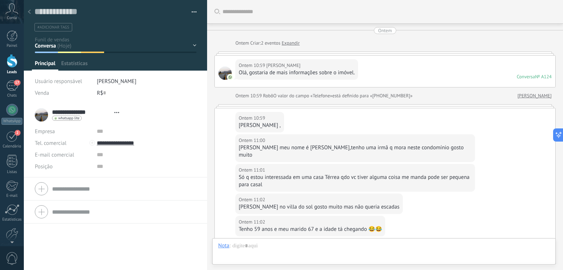
type textarea "**********"
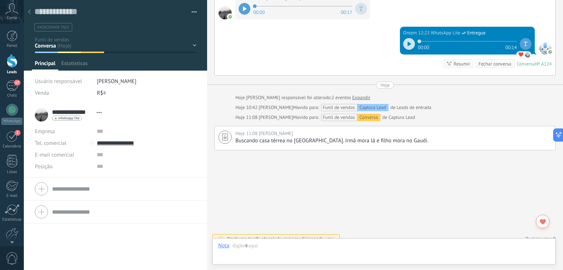
scroll to position [11, 0]
click at [282, 246] on div at bounding box center [383, 253] width 331 height 22
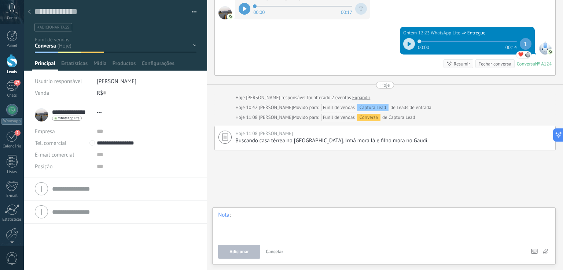
paste div
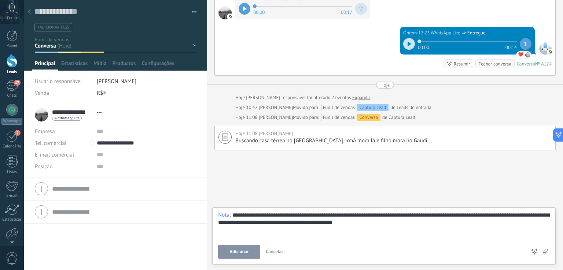
click at [251, 250] on button "Adicionar" at bounding box center [239, 252] width 42 height 14
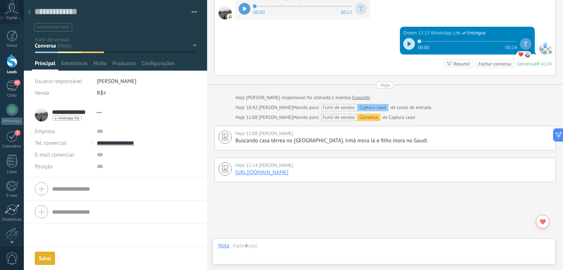
scroll to position [371, 0]
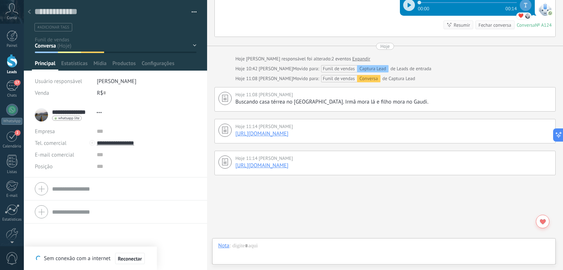
type textarea "**********"
click at [223, 249] on div "Nota" at bounding box center [223, 245] width 11 height 7
click at [234, 208] on div "Bate-papo" at bounding box center [231, 208] width 38 height 12
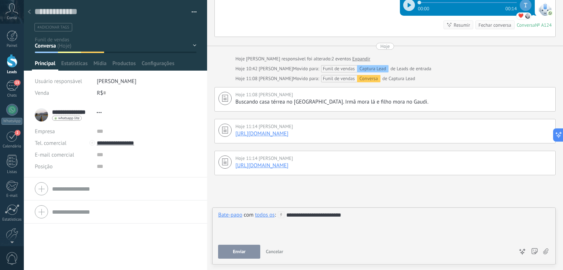
click at [239, 248] on button "Enviar" at bounding box center [239, 252] width 42 height 14
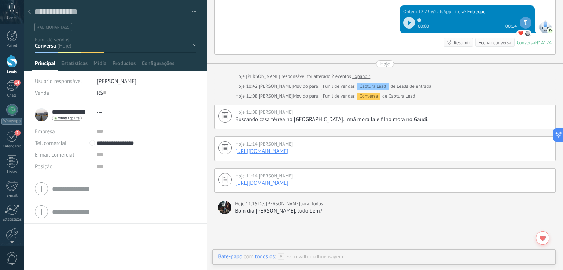
scroll to position [337, 0]
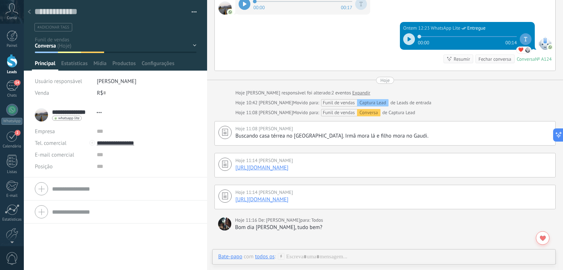
click at [296, 231] on div "Bom dia Marisa, tudo bem?" at bounding box center [393, 227] width 317 height 7
click at [311, 224] on span "Todos" at bounding box center [317, 220] width 12 height 7
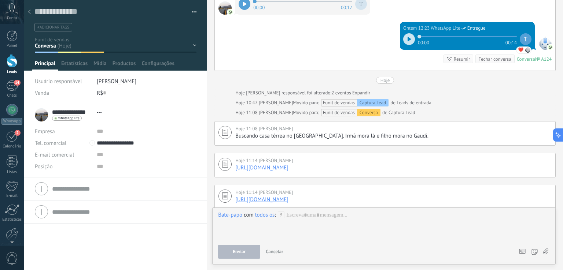
click at [275, 251] on span "Cancelar" at bounding box center [275, 252] width 18 height 6
click at [278, 253] on span "Cancelar" at bounding box center [275, 252] width 18 height 6
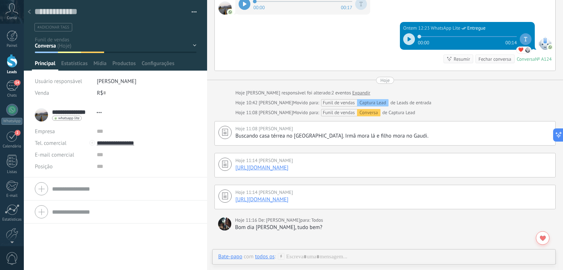
click at [306, 231] on div "Bom dia Marisa, tudo bem?" at bounding box center [393, 227] width 317 height 7
click at [261, 231] on div "Bom dia Marisa, tudo bem?" at bounding box center [393, 227] width 317 height 7
click at [288, 231] on div "Bom dia Marisa, tudo bem?" at bounding box center [393, 227] width 317 height 7
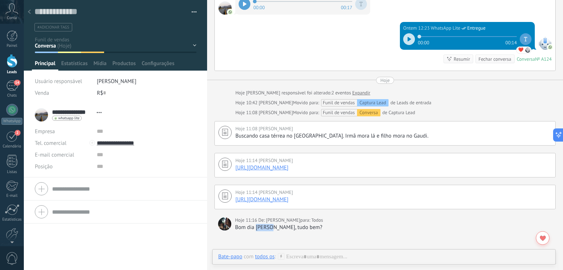
click at [288, 231] on div "Bom dia Marisa, tudo bem?" at bounding box center [393, 227] width 317 height 7
click at [304, 231] on div "Bom dia Marisa, tudo bem?" at bounding box center [393, 227] width 317 height 7
click at [301, 231] on div "Bom dia Marisa, tudo bem?" at bounding box center [393, 227] width 317 height 7
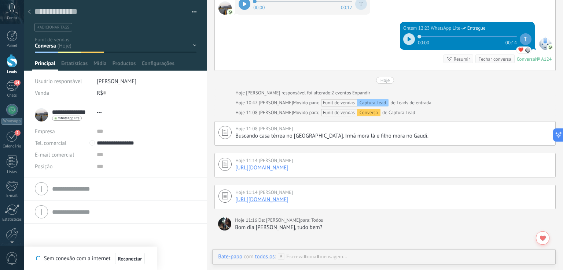
type textarea "**********"
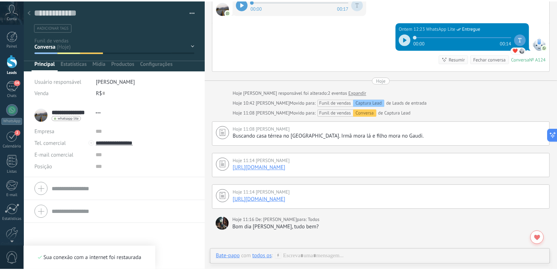
scroll to position [35, 0]
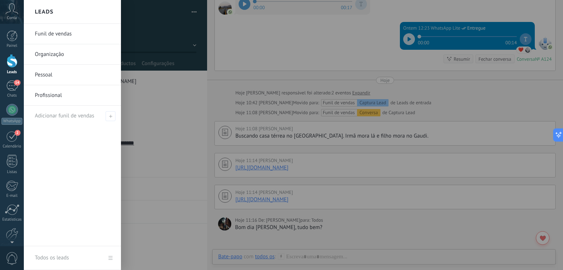
click at [14, 60] on div at bounding box center [12, 61] width 11 height 14
